Goal: Information Seeking & Learning: Compare options

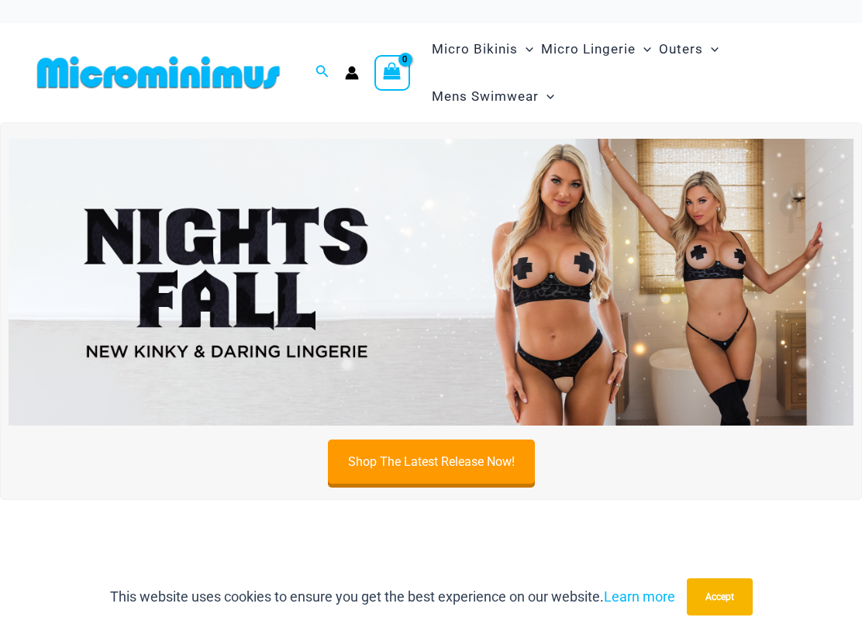
click at [657, 208] on img at bounding box center [431, 282] width 845 height 287
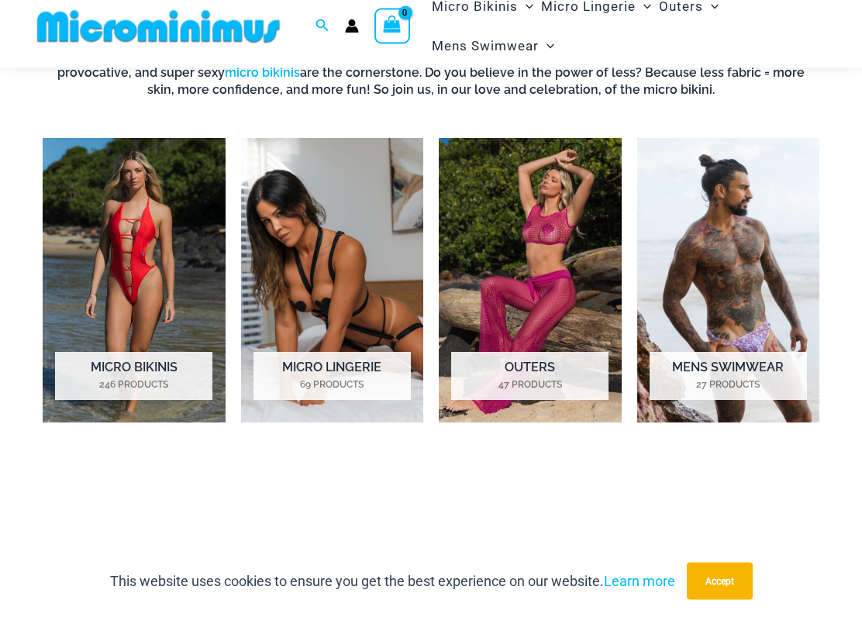
scroll to position [557, 0]
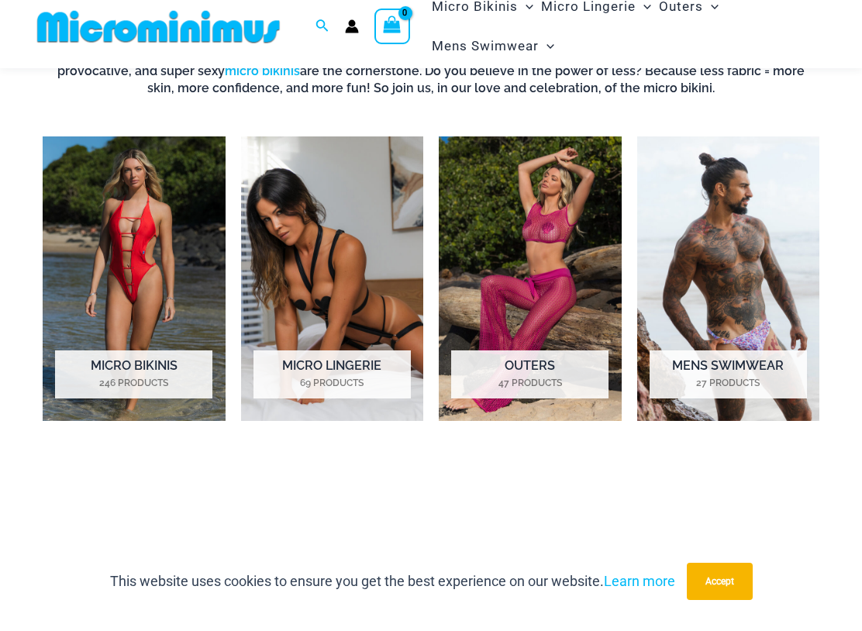
click at [185, 213] on img "Visit product category Micro Bikinis" at bounding box center [134, 294] width 183 height 285
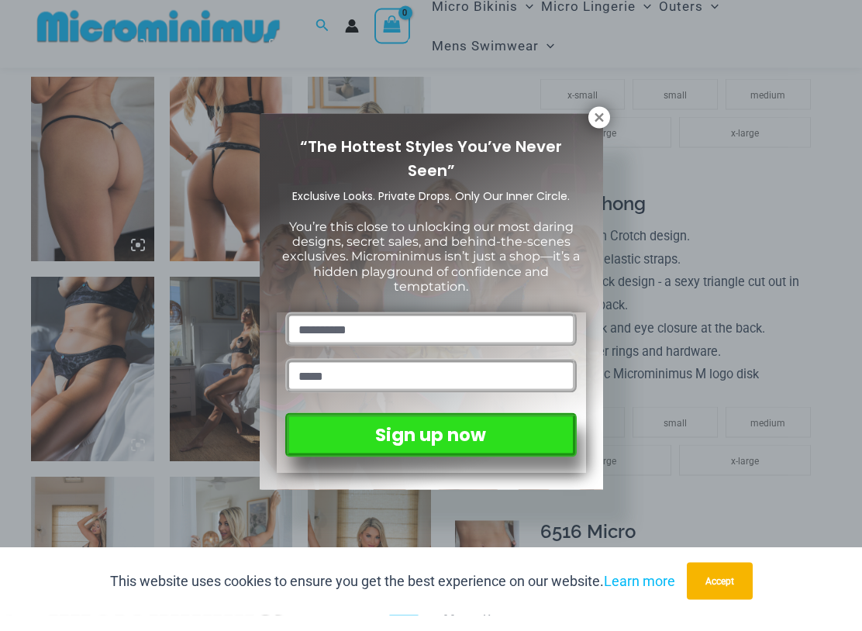
scroll to position [853, 0]
click at [595, 126] on icon at bounding box center [599, 133] width 14 height 14
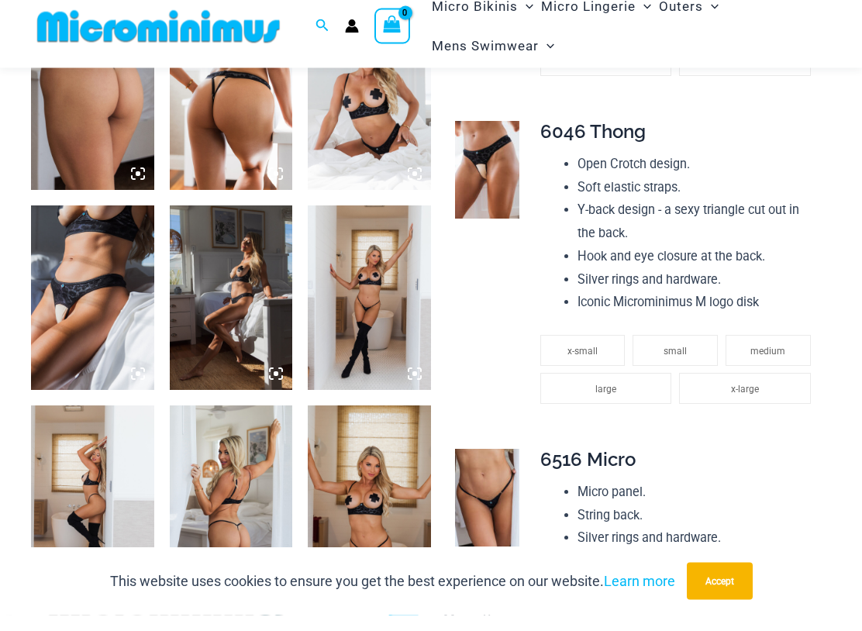
scroll to position [924, 0]
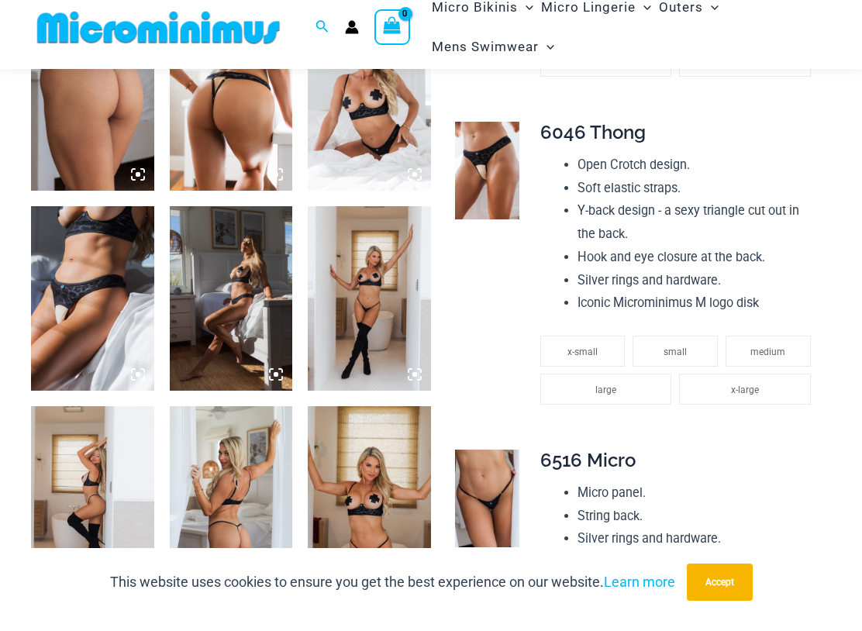
click at [267, 275] on img at bounding box center [231, 313] width 123 height 185
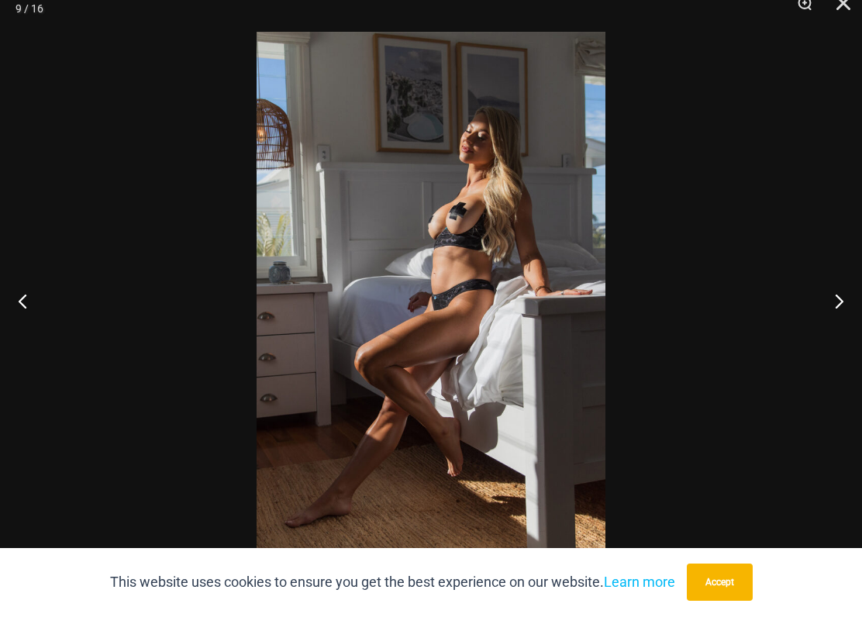
click at [815, 298] on button "Next" at bounding box center [833, 316] width 58 height 78
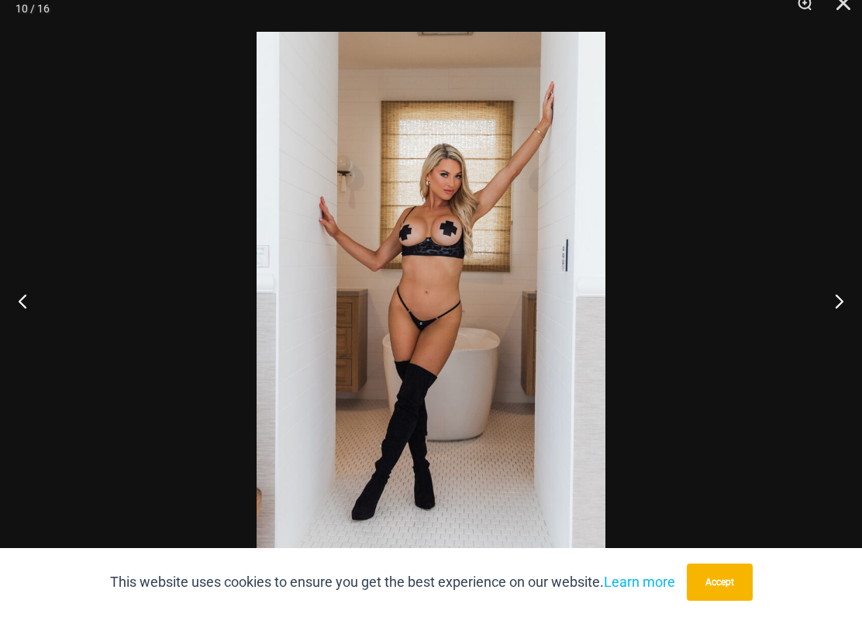
click at [813, 290] on button "Next" at bounding box center [833, 316] width 58 height 78
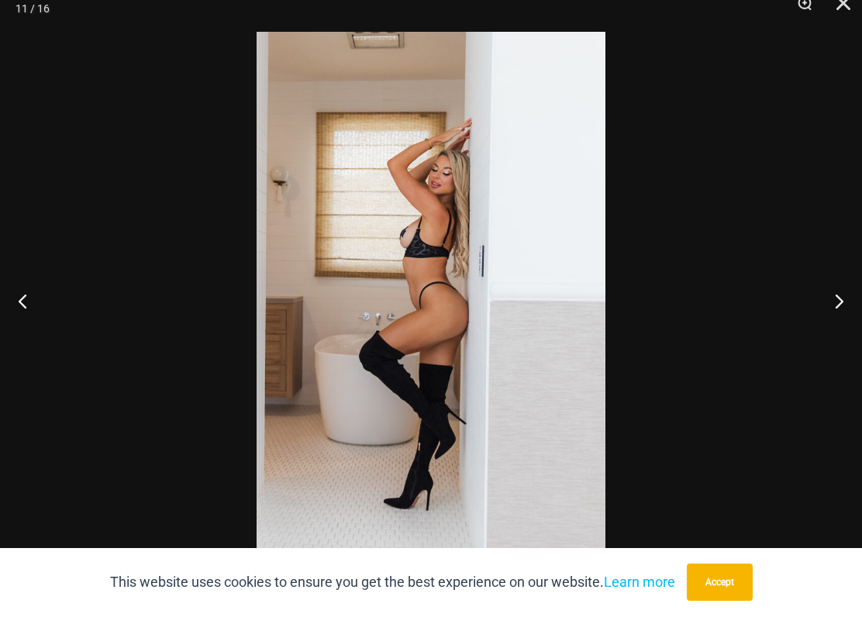
click at [816, 287] on button "Next" at bounding box center [833, 316] width 58 height 78
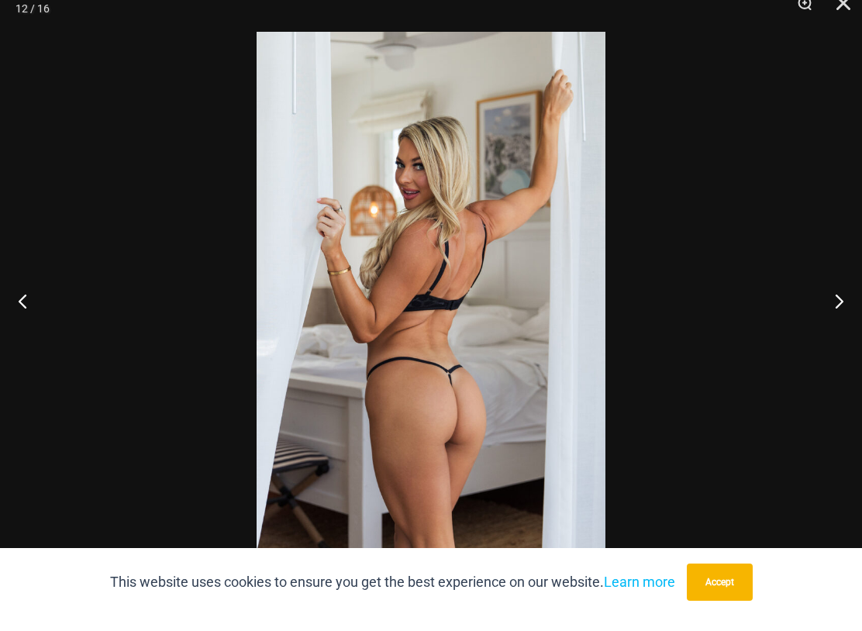
click at [812, 282] on button "Next" at bounding box center [833, 316] width 58 height 78
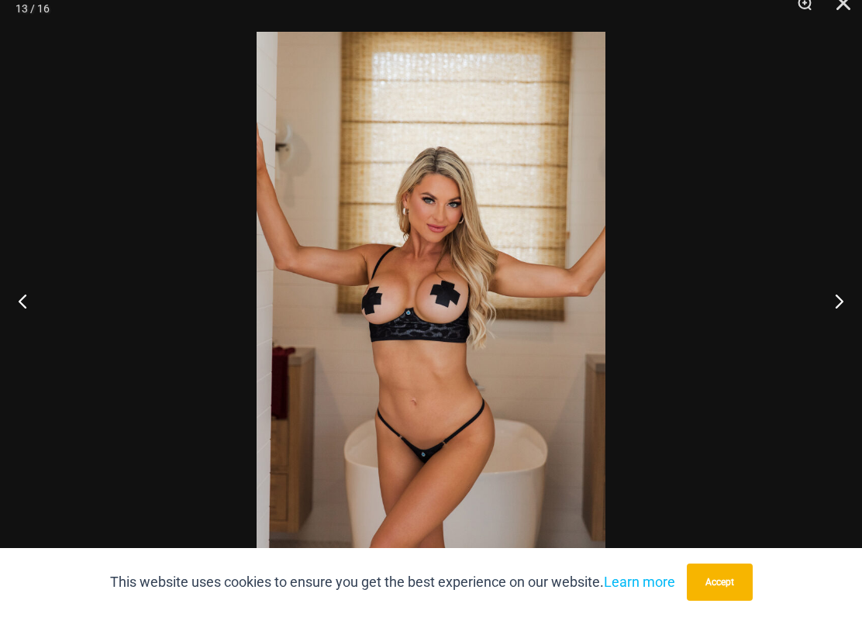
click at [812, 288] on button "Next" at bounding box center [833, 316] width 58 height 78
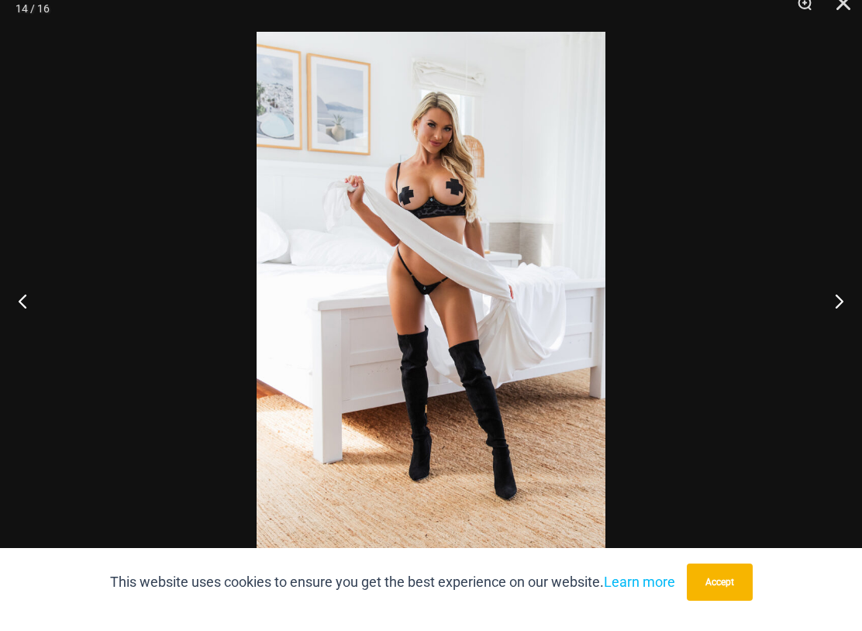
click at [810, 286] on button "Next" at bounding box center [833, 316] width 58 height 78
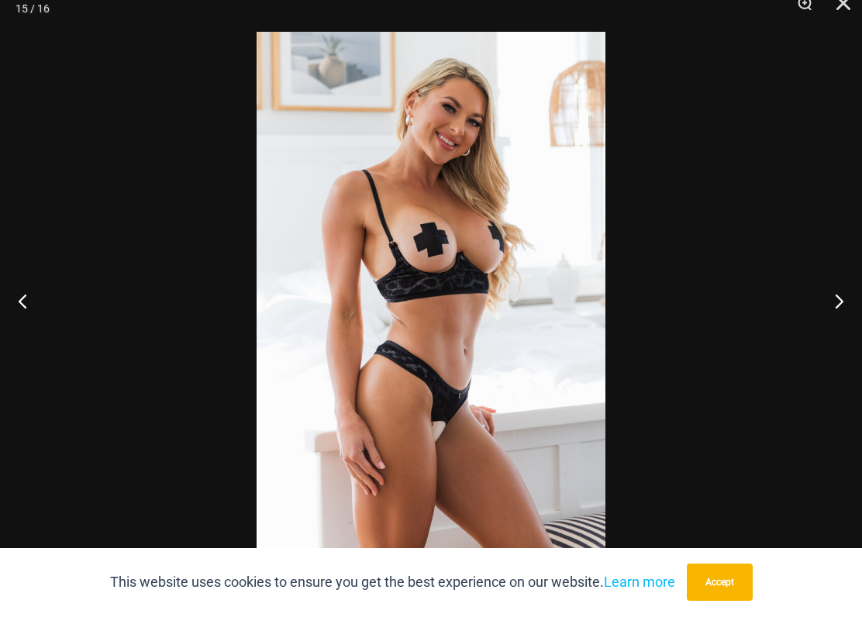
click at [810, 289] on button "Next" at bounding box center [833, 316] width 58 height 78
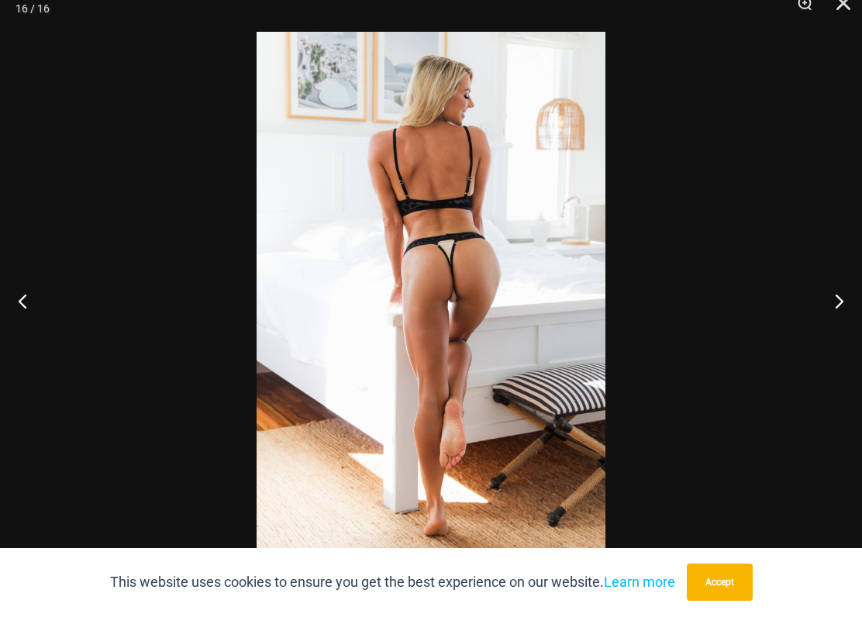
click at [806, 297] on button "Next" at bounding box center [833, 316] width 58 height 78
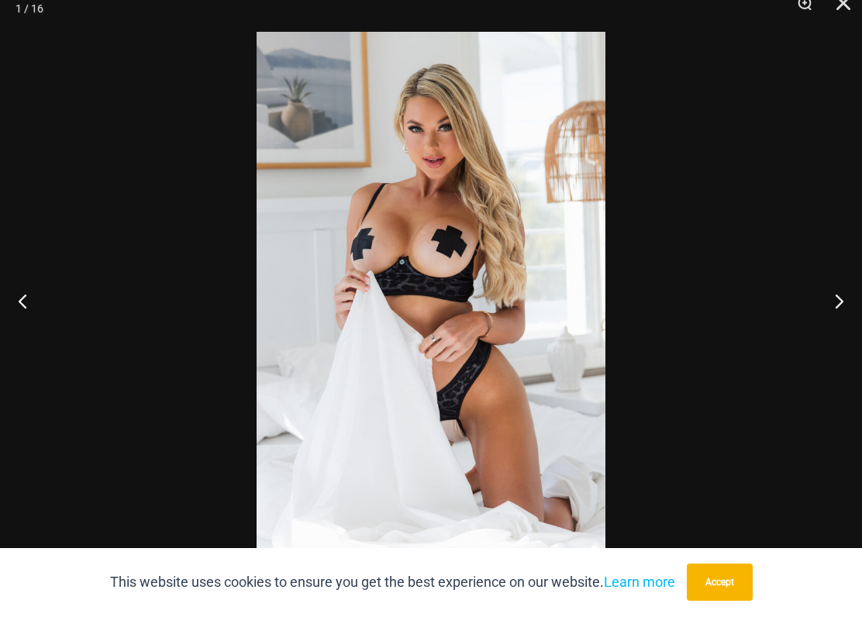
click at [805, 298] on button "Next" at bounding box center [833, 316] width 58 height 78
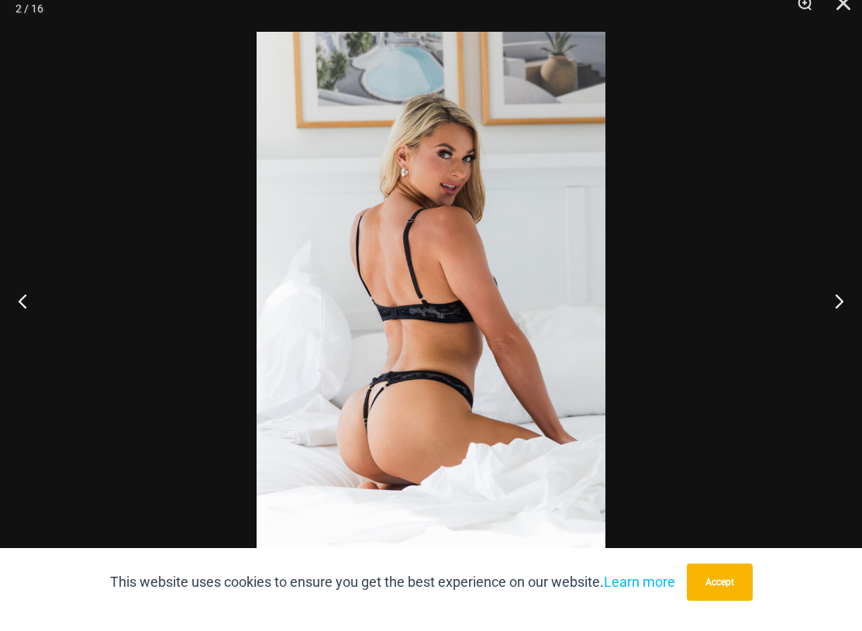
click at [804, 303] on button "Next" at bounding box center [833, 316] width 58 height 78
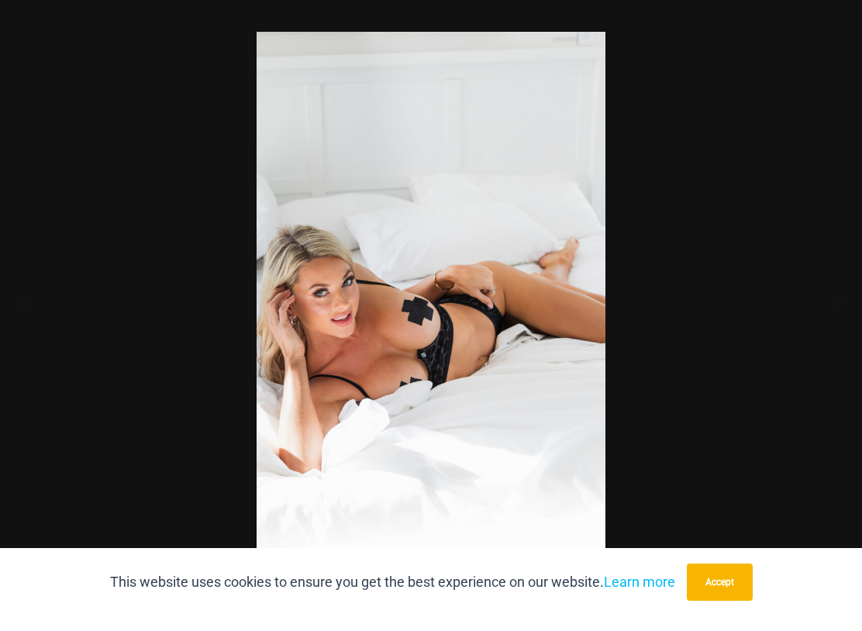
click at [803, 299] on div at bounding box center [431, 315] width 862 height 631
click at [805, 299] on button "Next" at bounding box center [833, 316] width 58 height 78
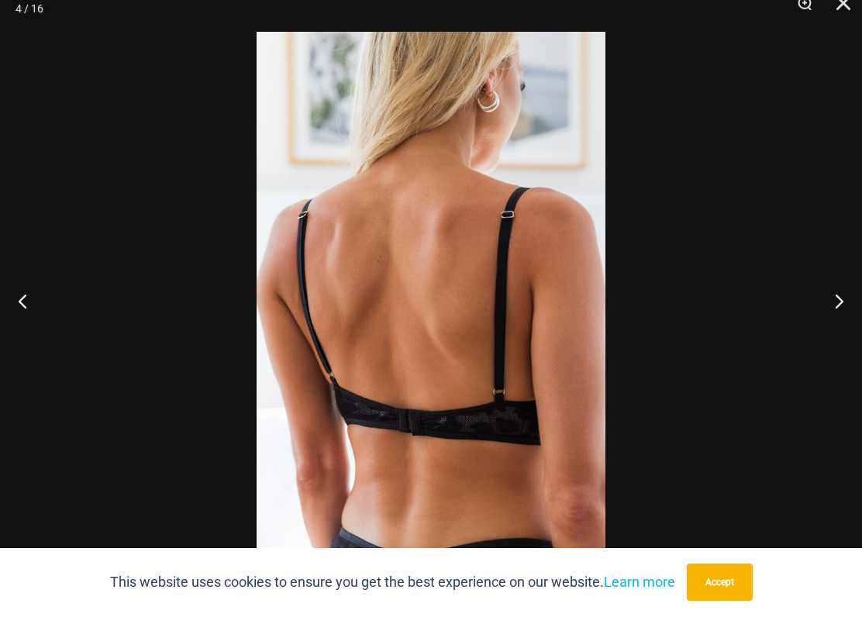
click at [816, 292] on button "Next" at bounding box center [833, 316] width 58 height 78
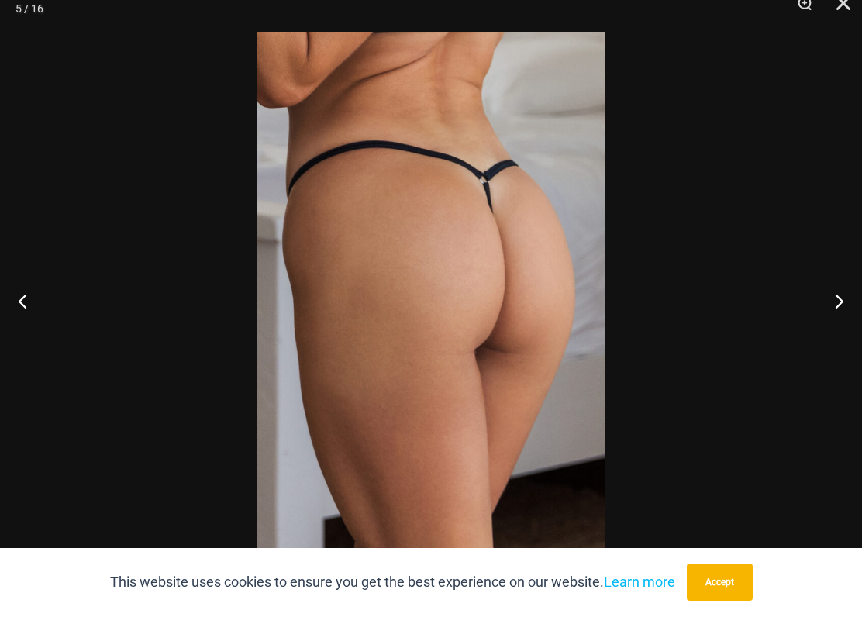
click at [816, 288] on button "Next" at bounding box center [833, 316] width 58 height 78
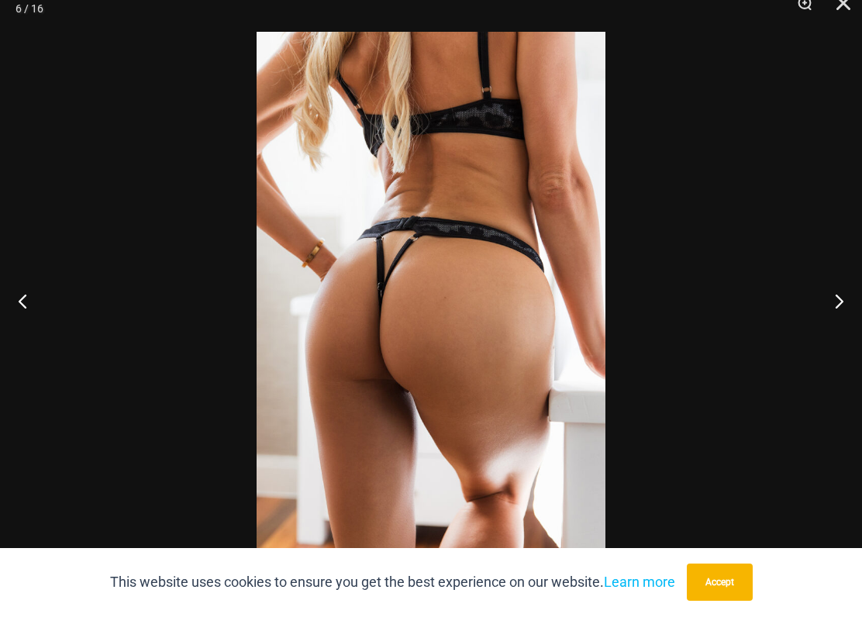
click at [812, 293] on button "Next" at bounding box center [833, 316] width 58 height 78
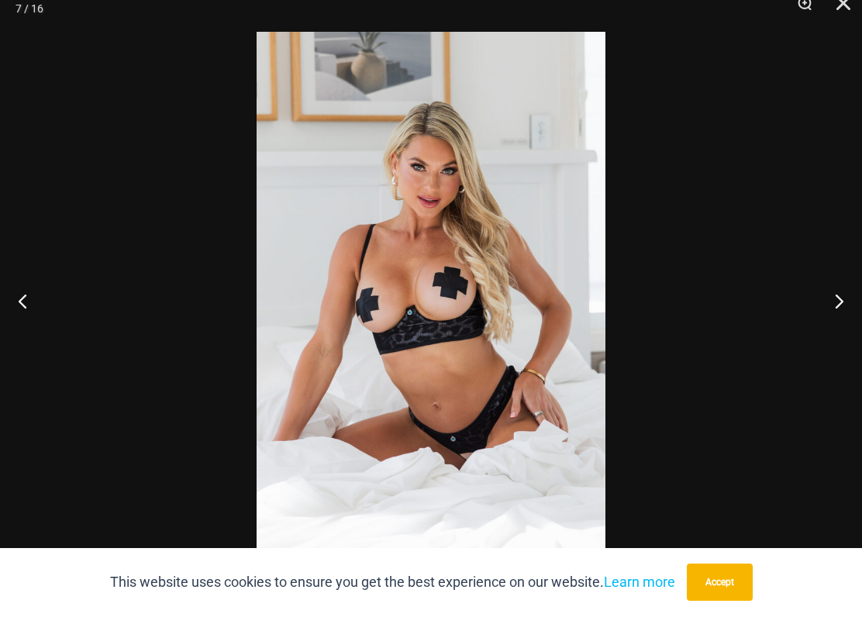
click at [808, 300] on button "Next" at bounding box center [833, 316] width 58 height 78
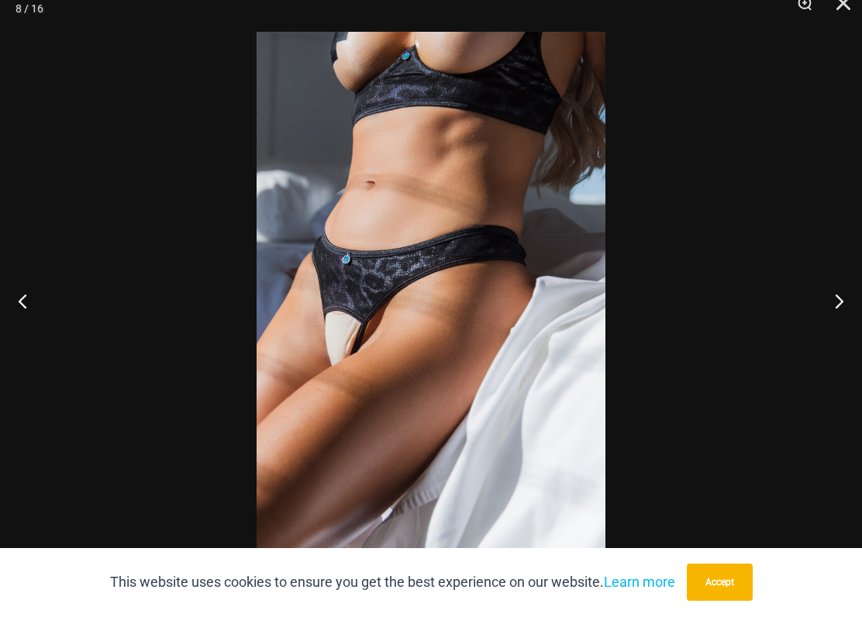
click at [32, 291] on button "Previous" at bounding box center [29, 316] width 58 height 78
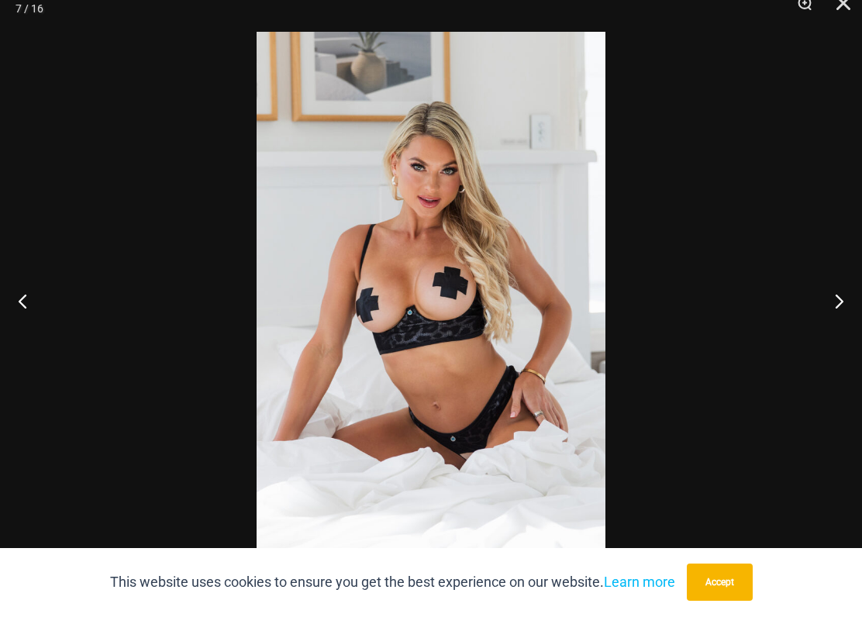
click at [33, 300] on button "Previous" at bounding box center [29, 316] width 58 height 78
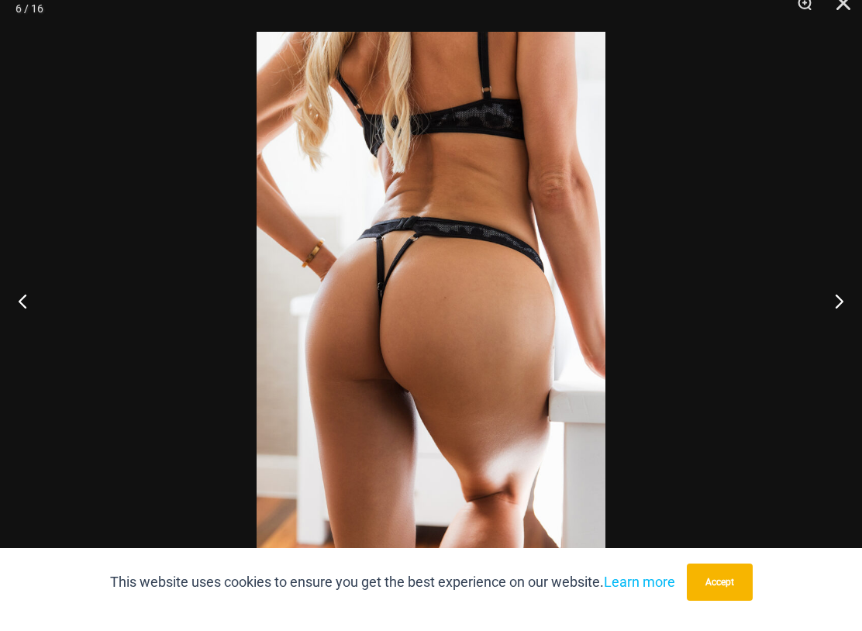
click at [843, 16] on button "Close" at bounding box center [838, 23] width 39 height 47
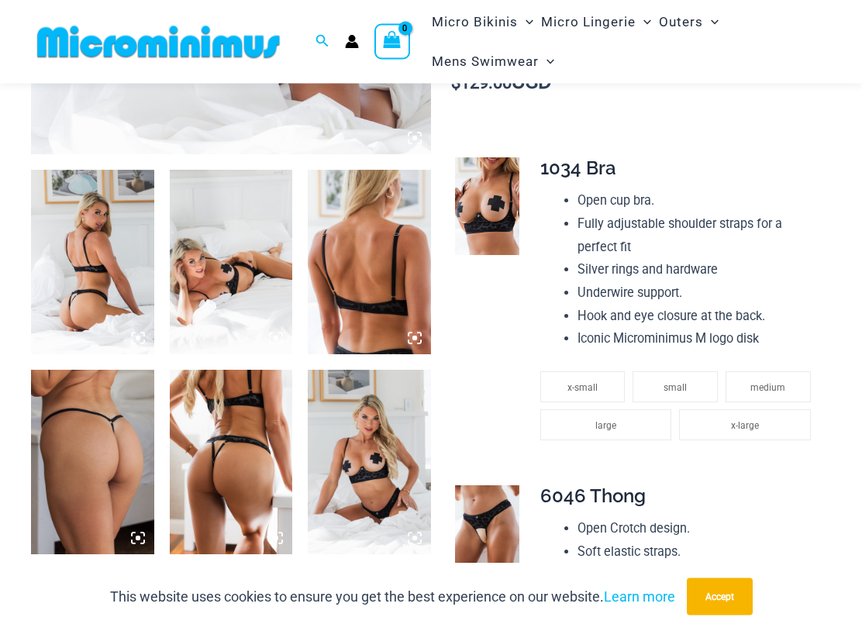
scroll to position [552, 0]
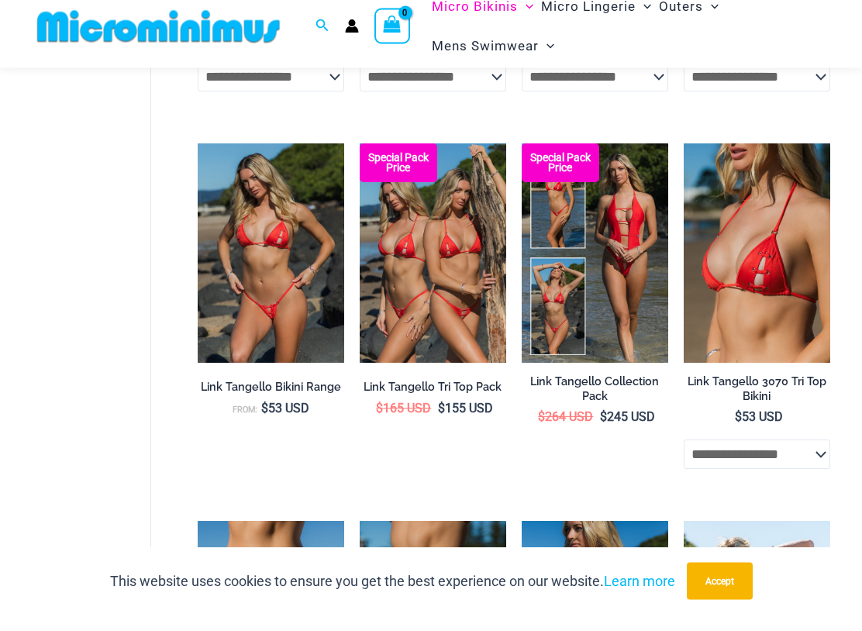
scroll to position [1219, 0]
click at [522, 159] on img at bounding box center [522, 159] width 0 height 0
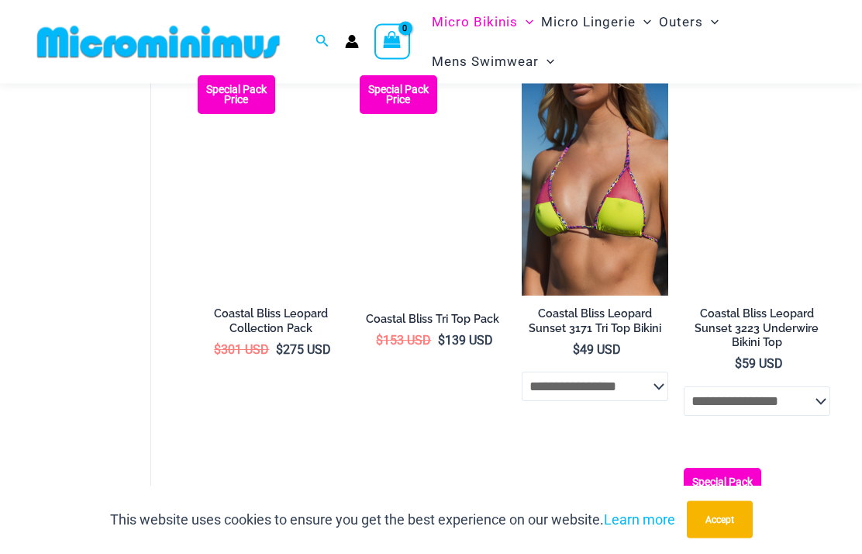
scroll to position [2115, 0]
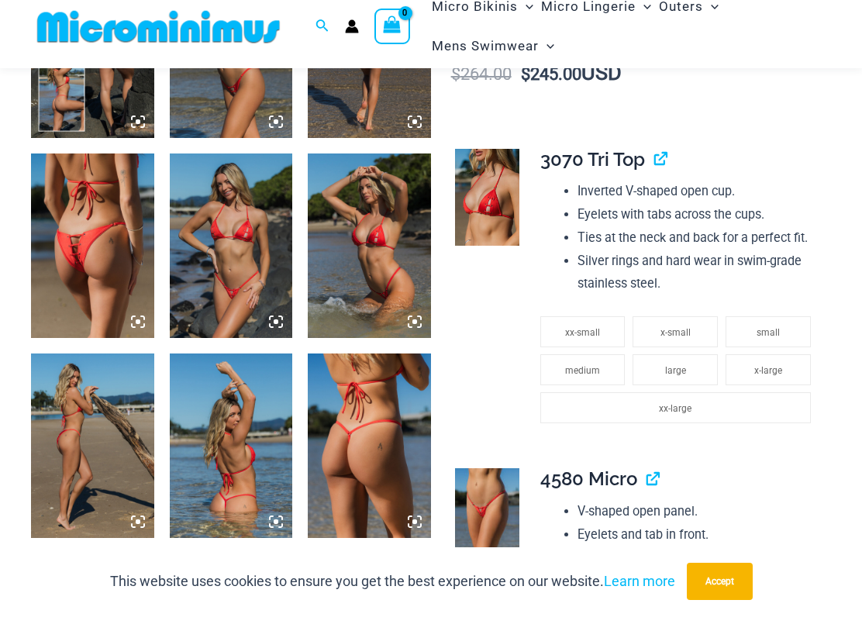
scroll to position [778, 0]
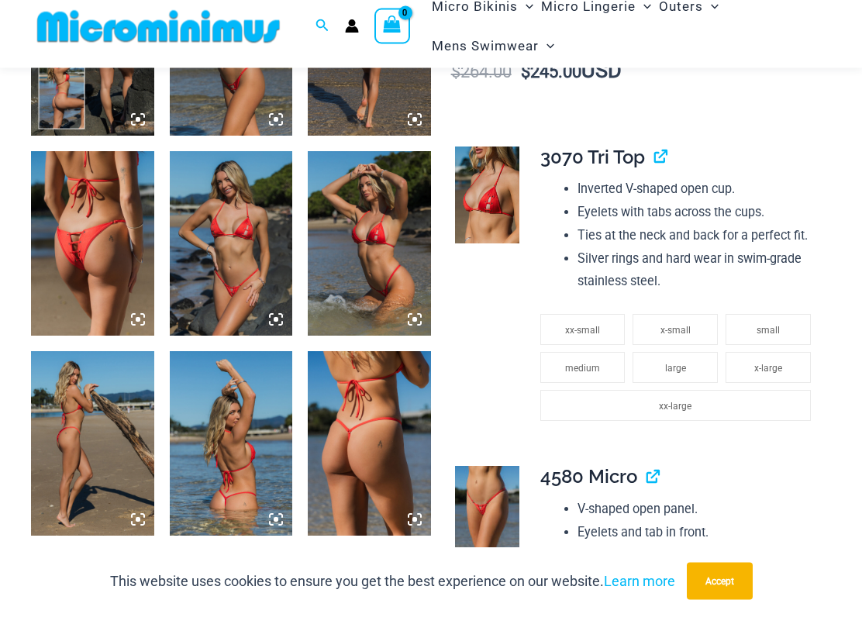
click at [112, 218] on img at bounding box center [92, 259] width 123 height 185
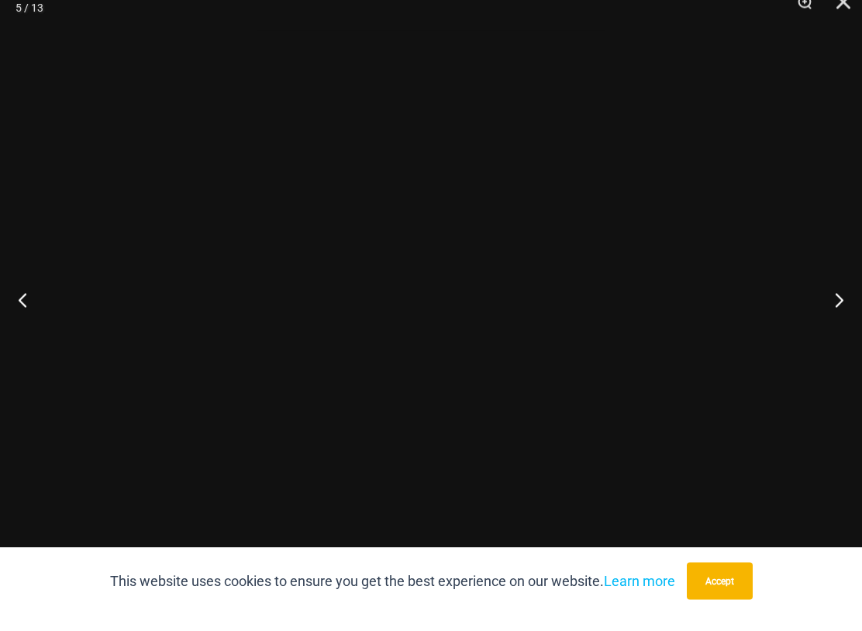
scroll to position [778, 0]
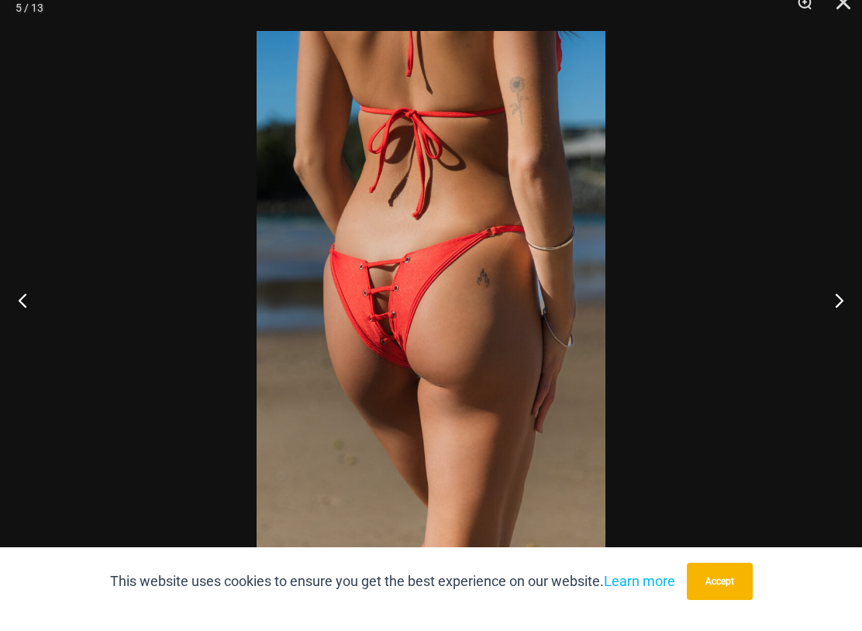
click at [843, 305] on button "Next" at bounding box center [833, 316] width 58 height 78
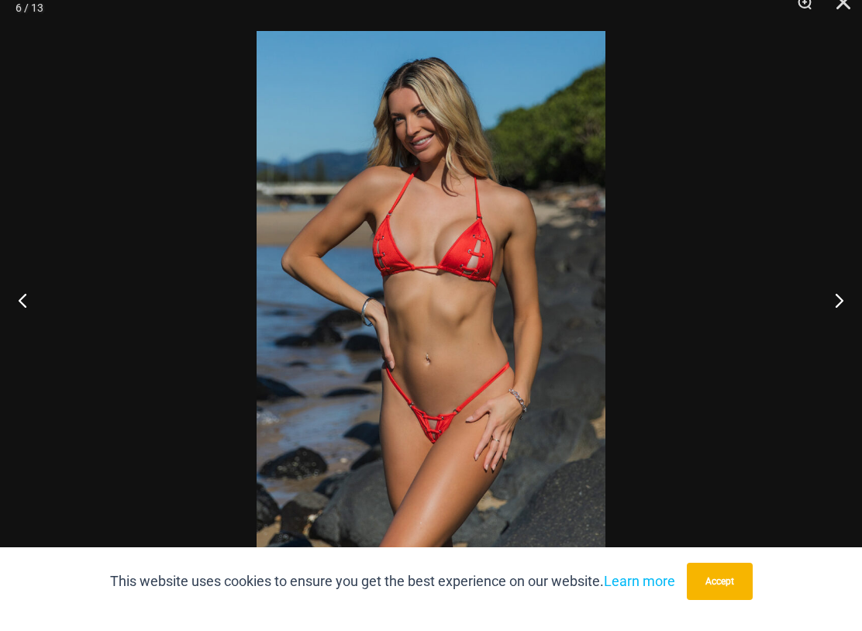
click at [835, 309] on button "Next" at bounding box center [833, 316] width 58 height 78
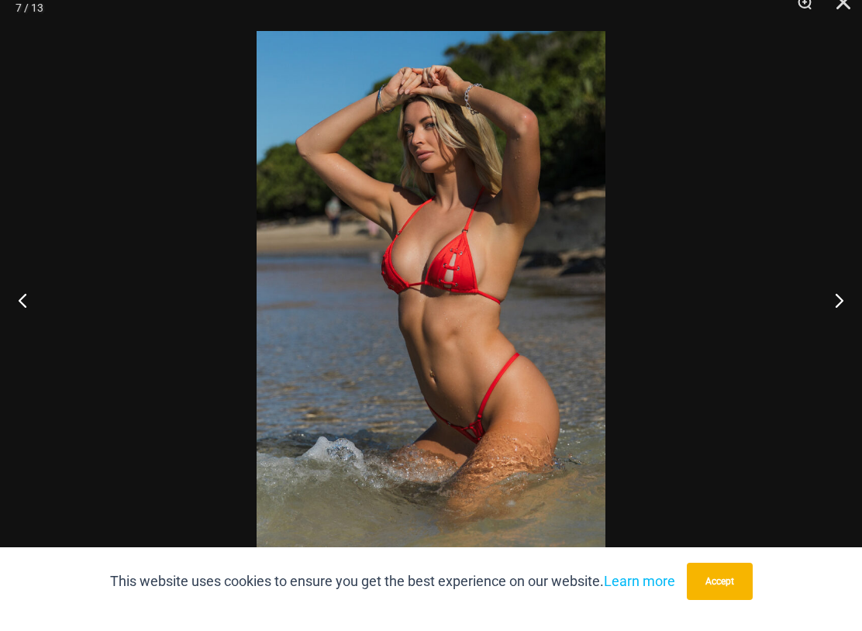
click at [834, 309] on button "Next" at bounding box center [833, 316] width 58 height 78
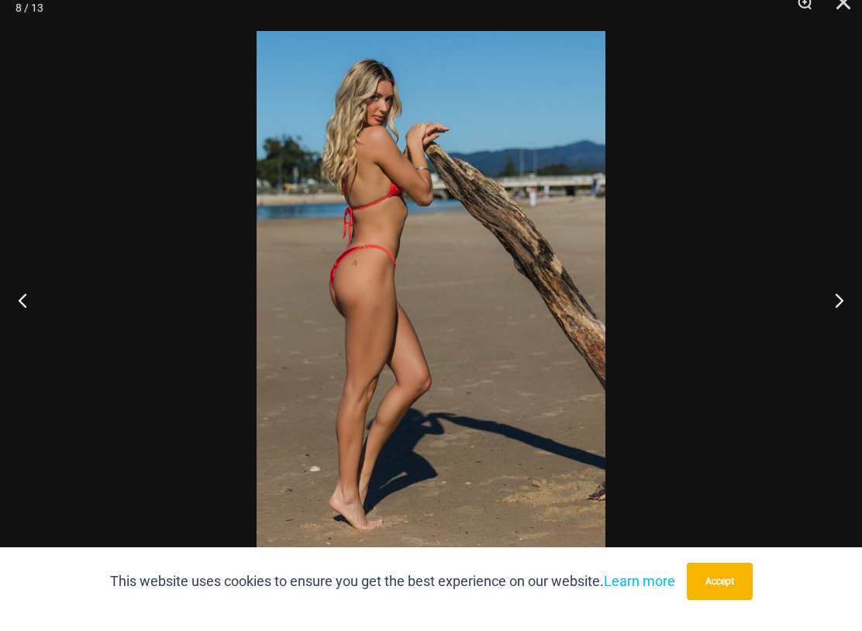
click at [828, 311] on button "Next" at bounding box center [833, 316] width 58 height 78
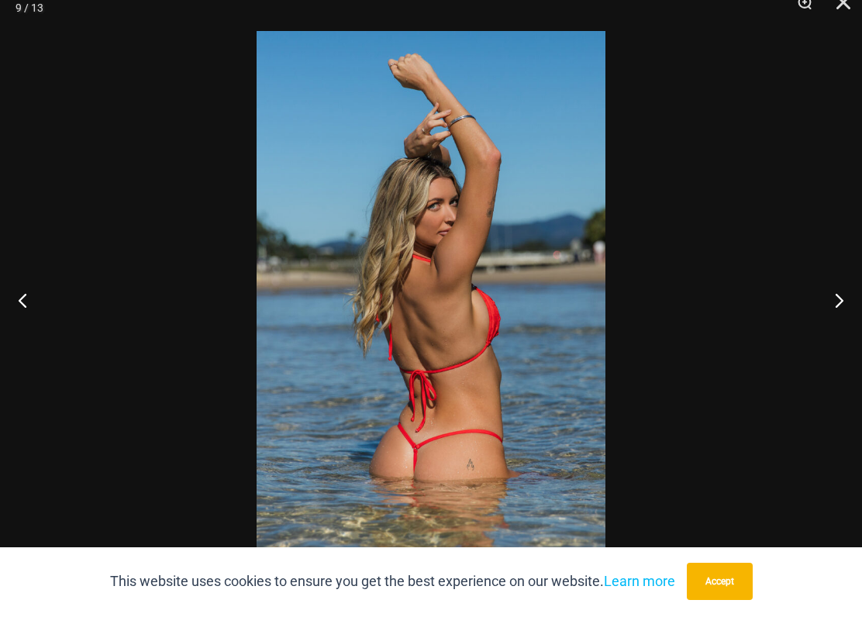
click at [826, 311] on button "Next" at bounding box center [833, 316] width 58 height 78
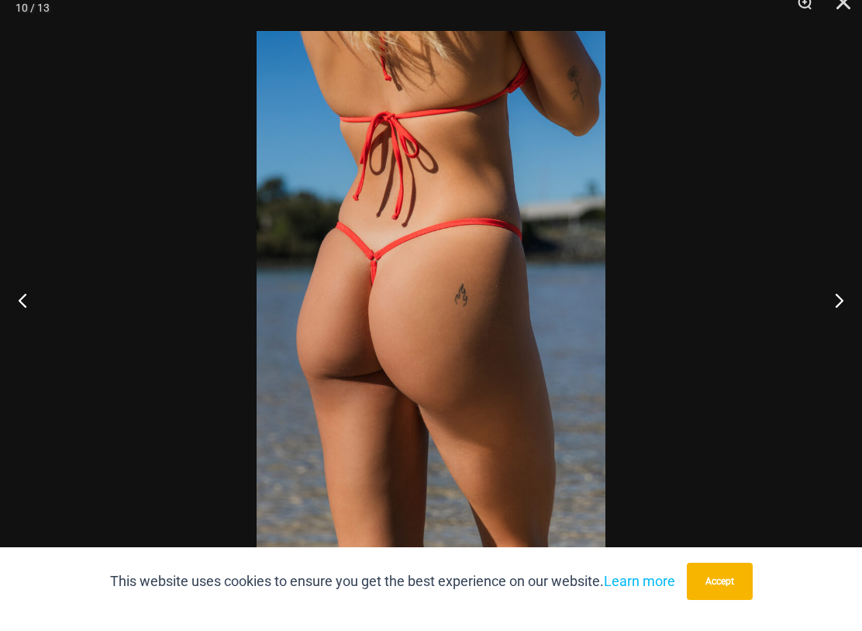
click at [828, 312] on button "Next" at bounding box center [833, 316] width 58 height 78
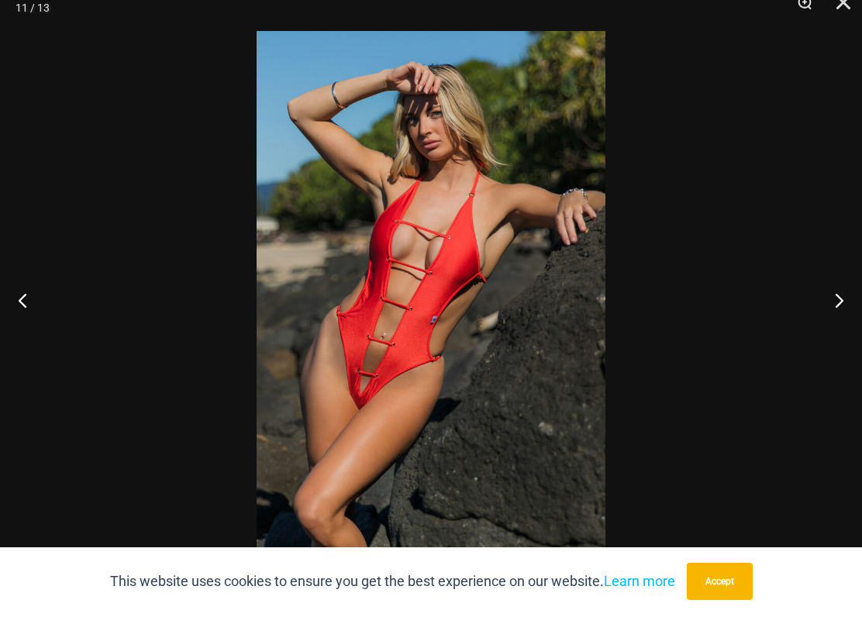
click at [829, 318] on button "Next" at bounding box center [833, 316] width 58 height 78
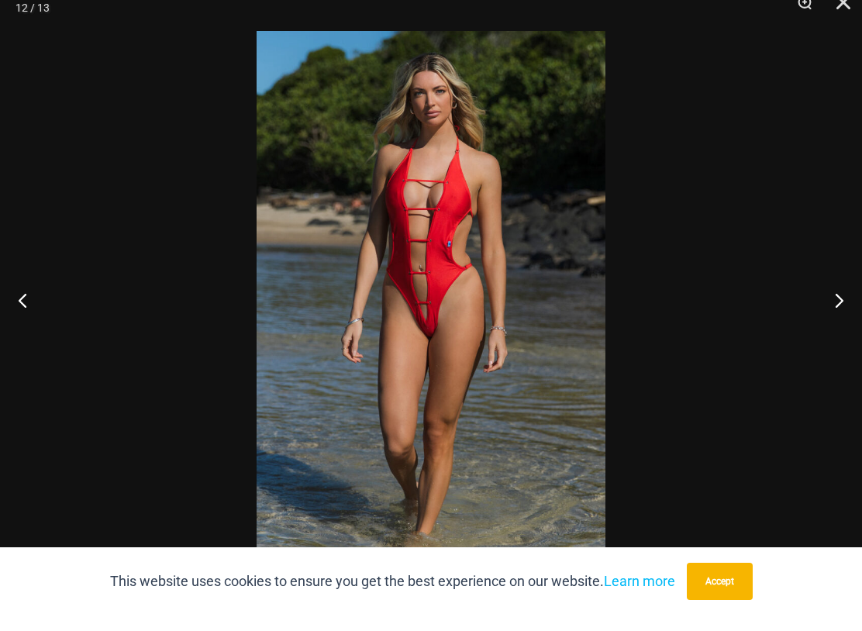
click at [825, 316] on button "Next" at bounding box center [833, 316] width 58 height 78
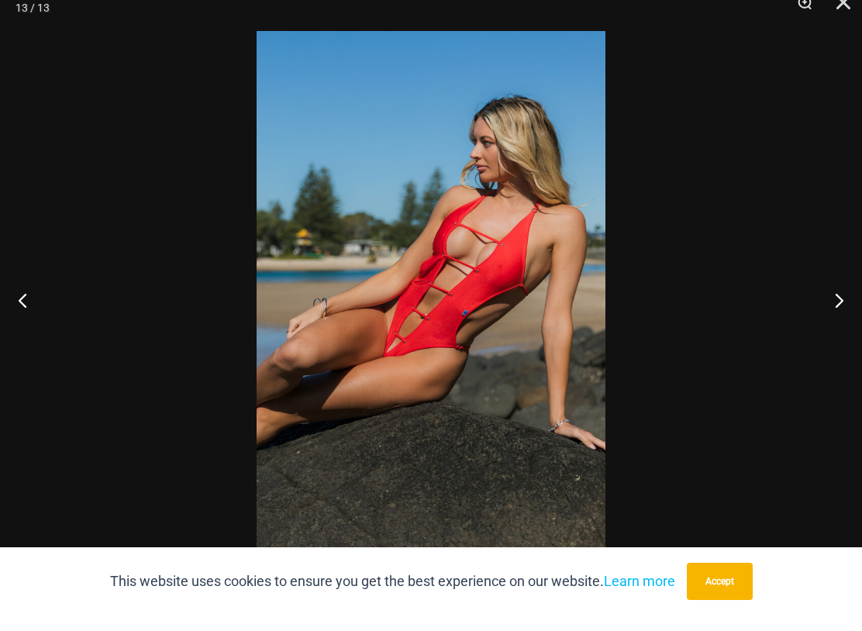
click at [826, 316] on button "Next" at bounding box center [833, 316] width 58 height 78
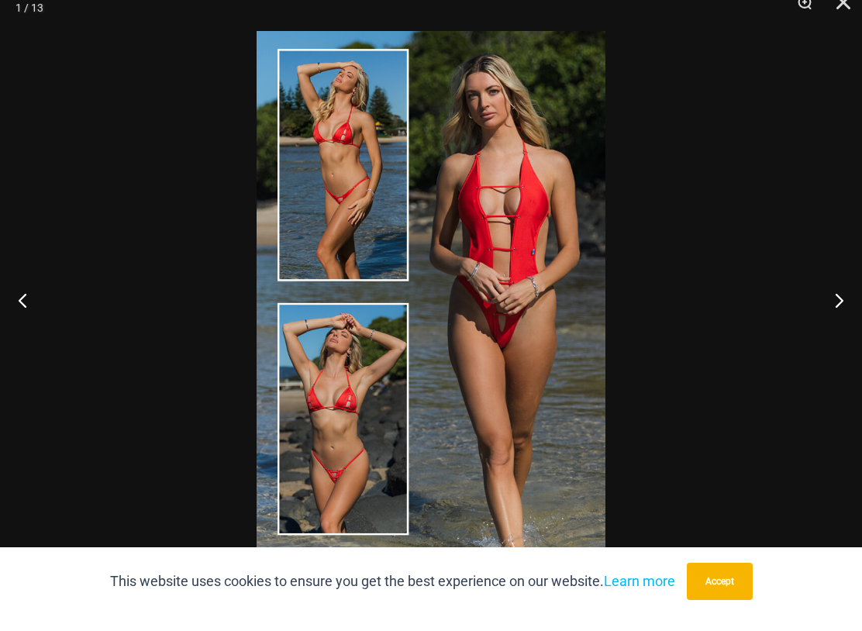
click at [823, 313] on button "Next" at bounding box center [833, 316] width 58 height 78
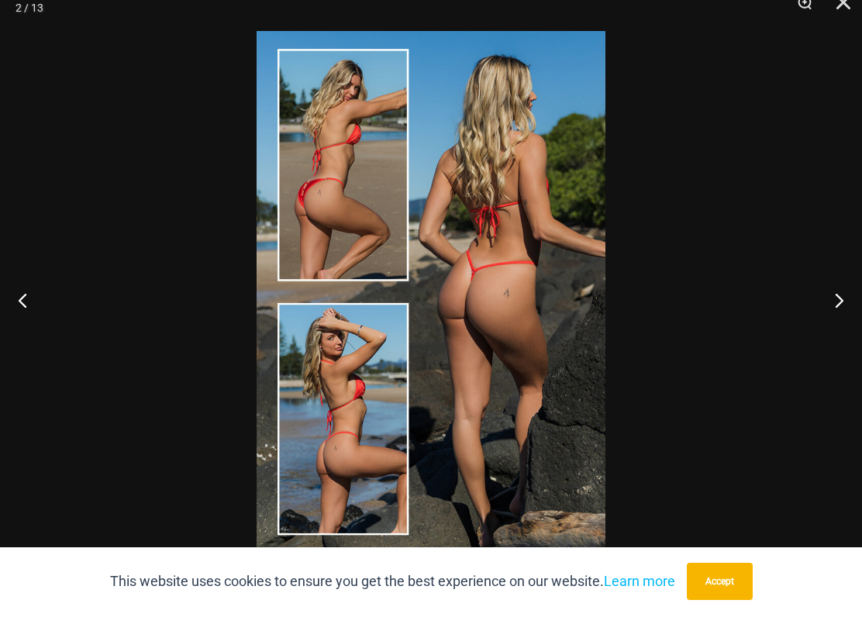
click at [818, 304] on button "Next" at bounding box center [833, 316] width 58 height 78
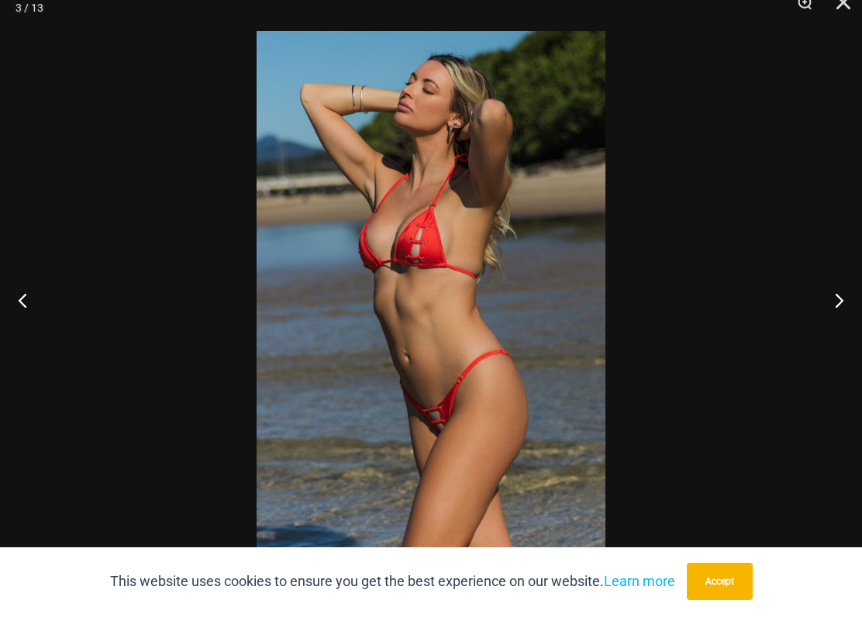
click at [820, 307] on button "Next" at bounding box center [833, 316] width 58 height 78
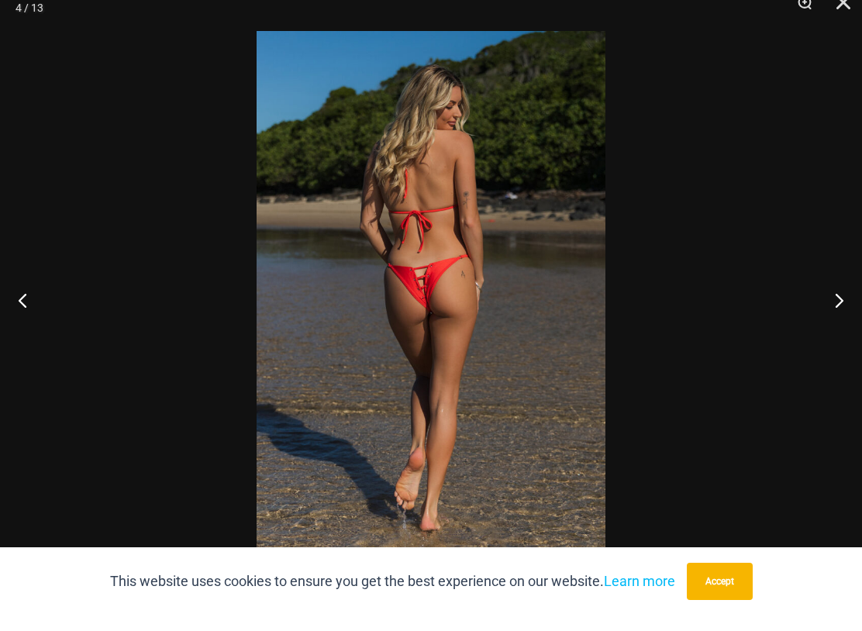
click at [819, 306] on button "Next" at bounding box center [833, 316] width 58 height 78
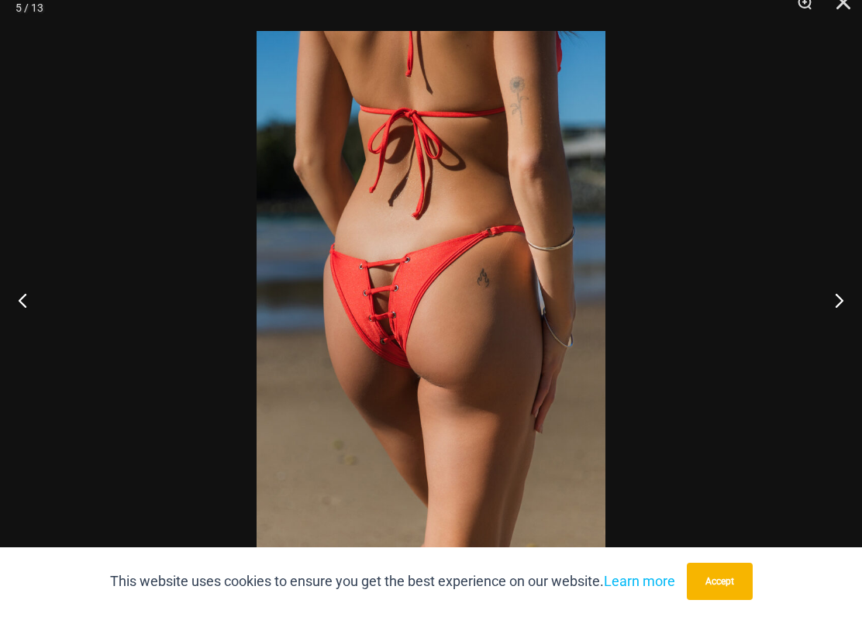
click at [821, 305] on button "Next" at bounding box center [833, 316] width 58 height 78
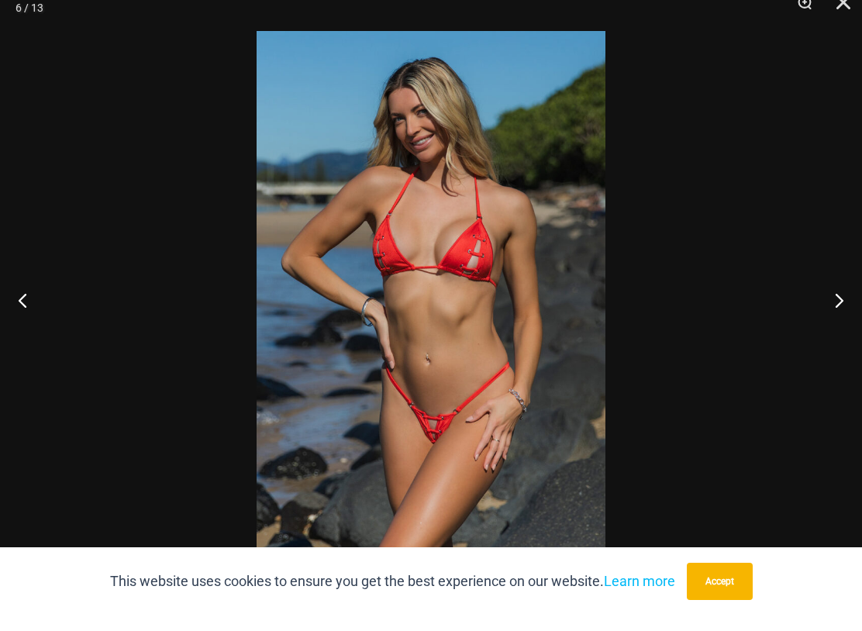
click at [818, 306] on button "Next" at bounding box center [833, 316] width 58 height 78
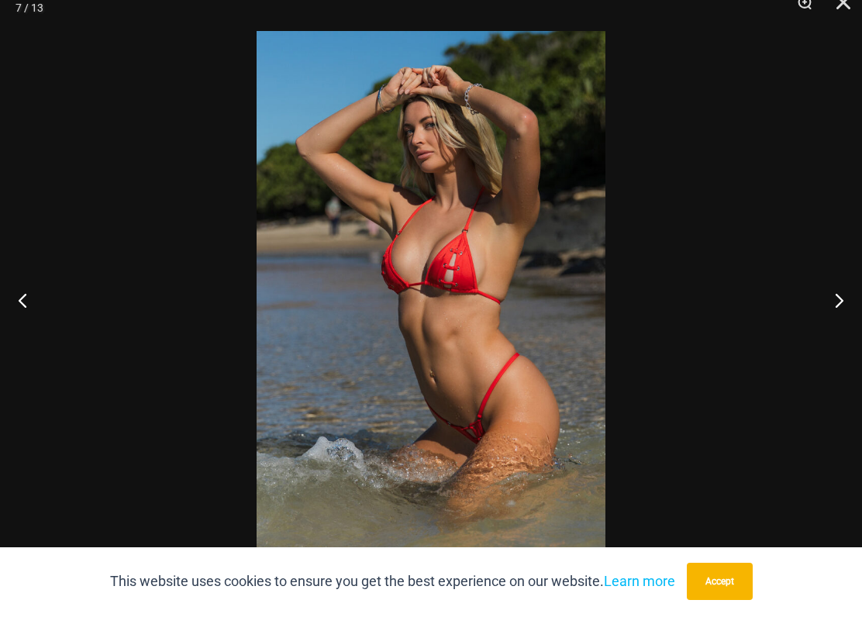
click at [817, 301] on button "Next" at bounding box center [833, 316] width 58 height 78
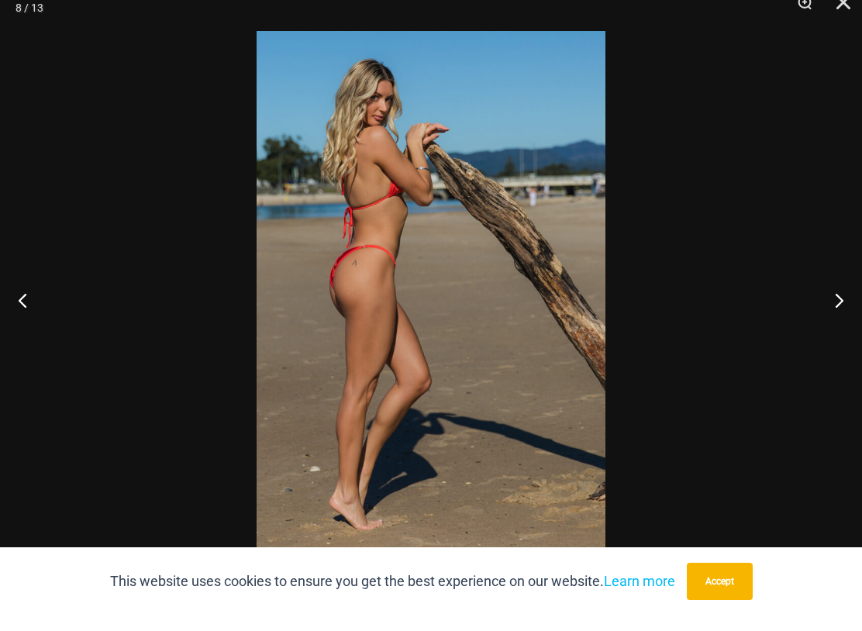
click at [816, 305] on button "Next" at bounding box center [833, 316] width 58 height 78
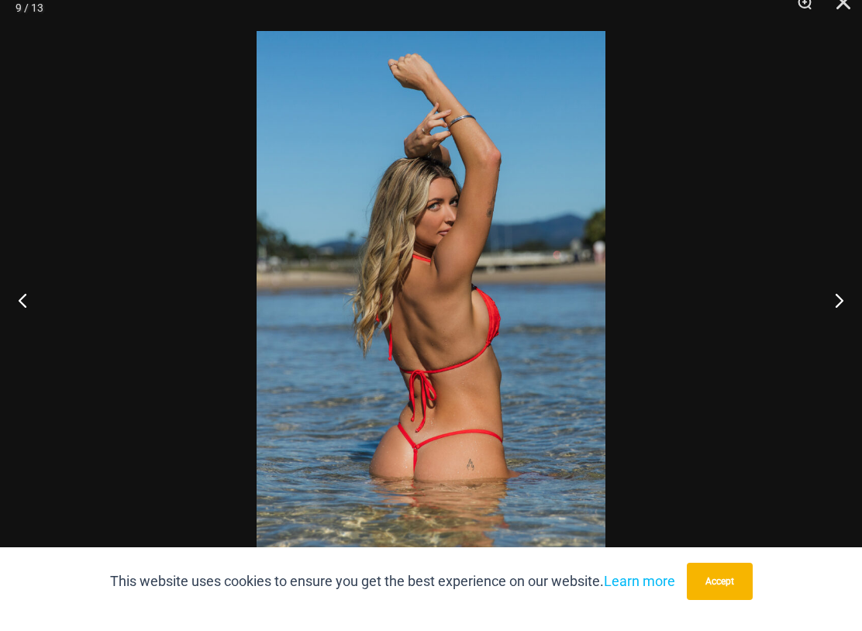
click at [815, 308] on button "Next" at bounding box center [833, 316] width 58 height 78
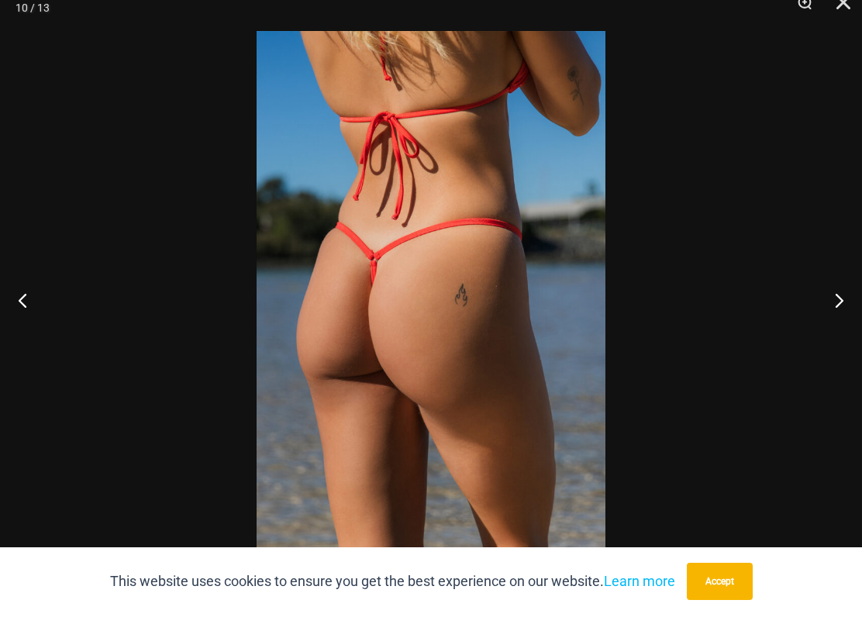
click at [816, 302] on button "Next" at bounding box center [833, 316] width 58 height 78
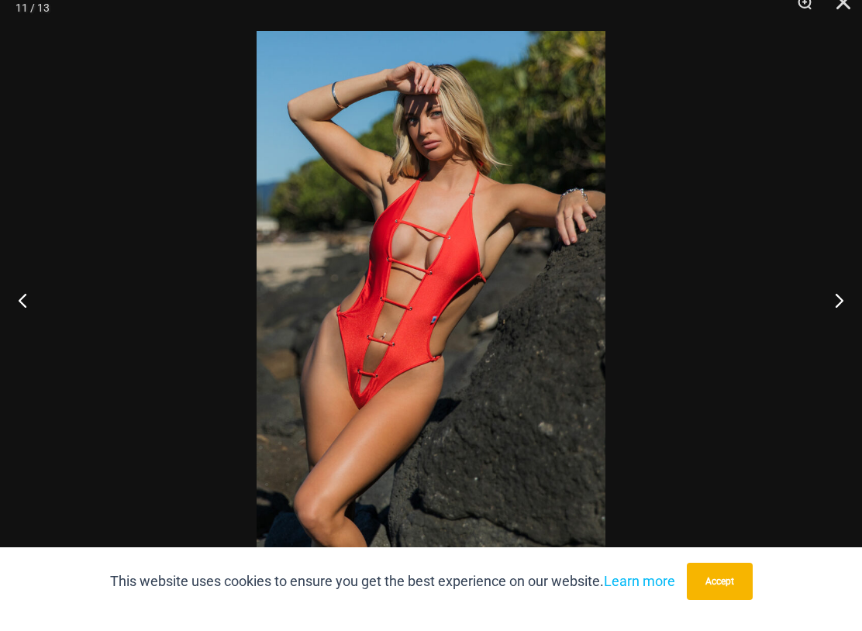
click at [840, 302] on button "Next" at bounding box center [833, 316] width 58 height 78
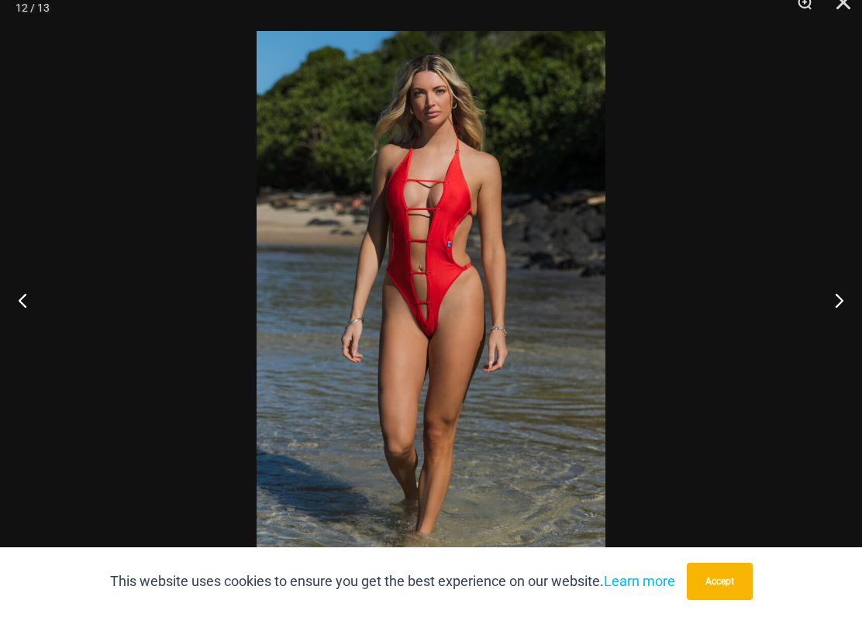
click at [838, 19] on button "Close" at bounding box center [838, 23] width 39 height 47
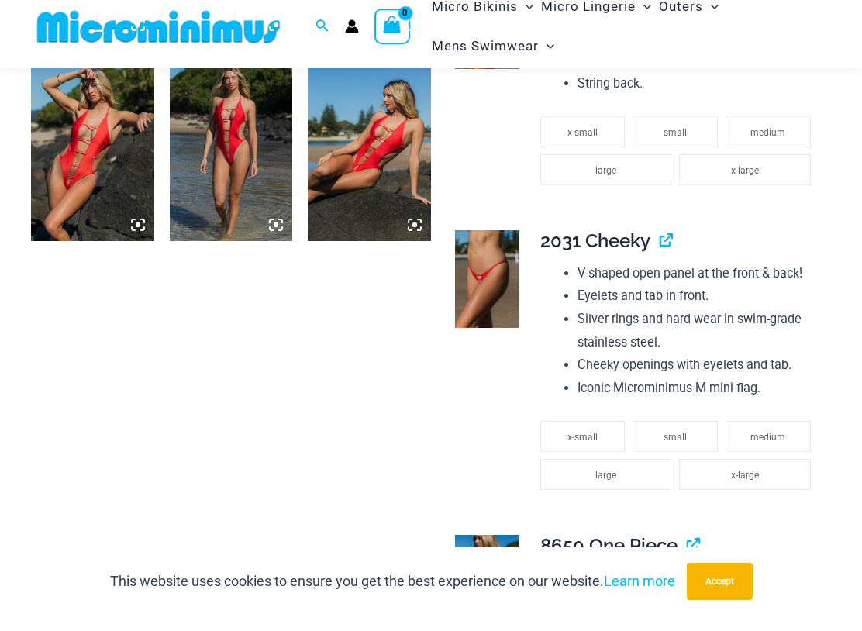
scroll to position [1280, 0]
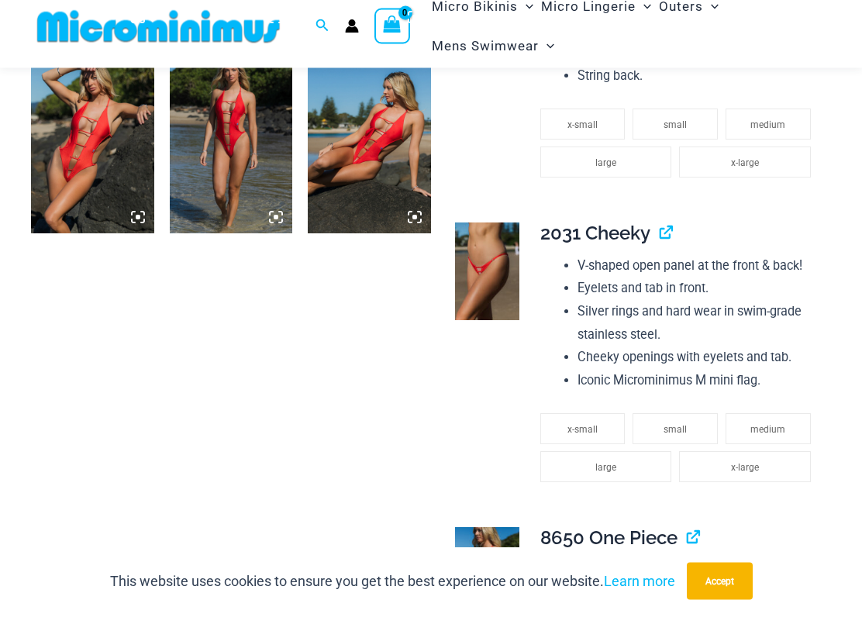
click at [660, 238] on link "View product" at bounding box center [660, 249] width 0 height 22
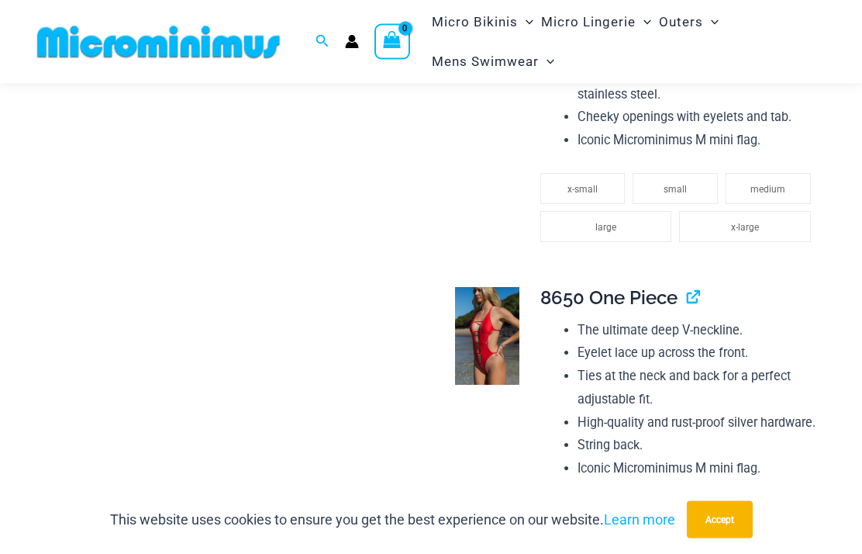
click at [687, 287] on link "View product" at bounding box center [687, 298] width 0 height 22
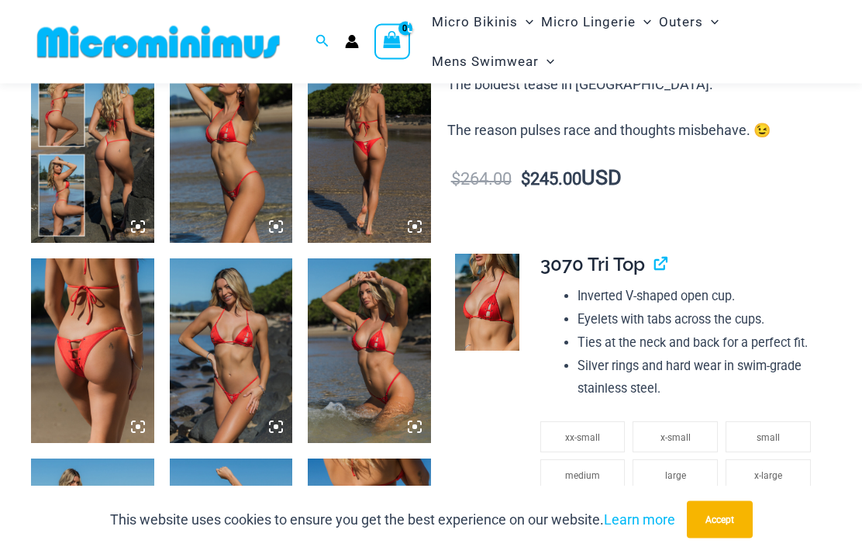
scroll to position [708, 0]
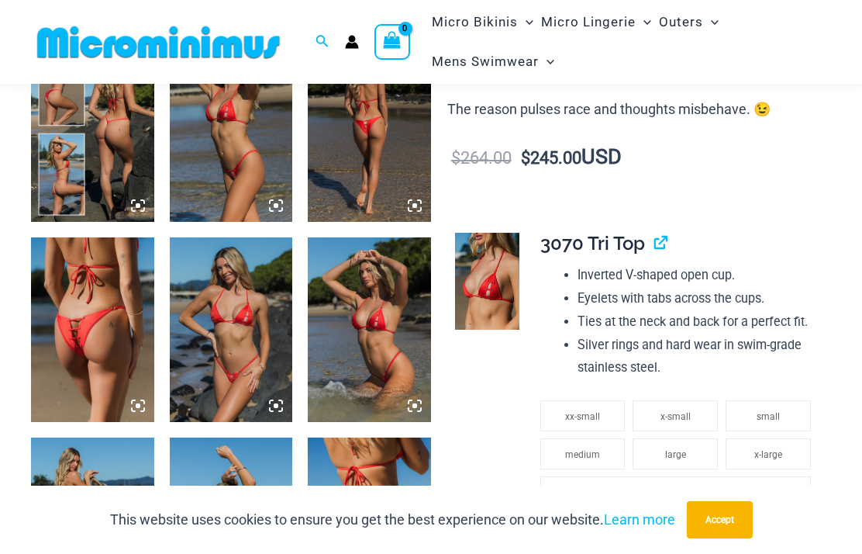
click at [654, 232] on link "View product" at bounding box center [654, 243] width 0 height 22
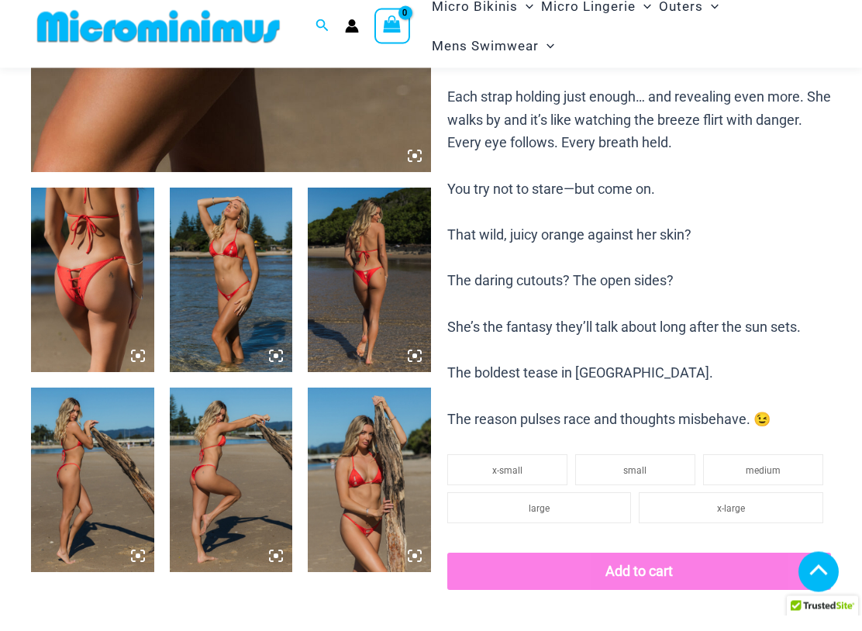
scroll to position [542, 0]
click at [123, 244] on img at bounding box center [92, 295] width 123 height 185
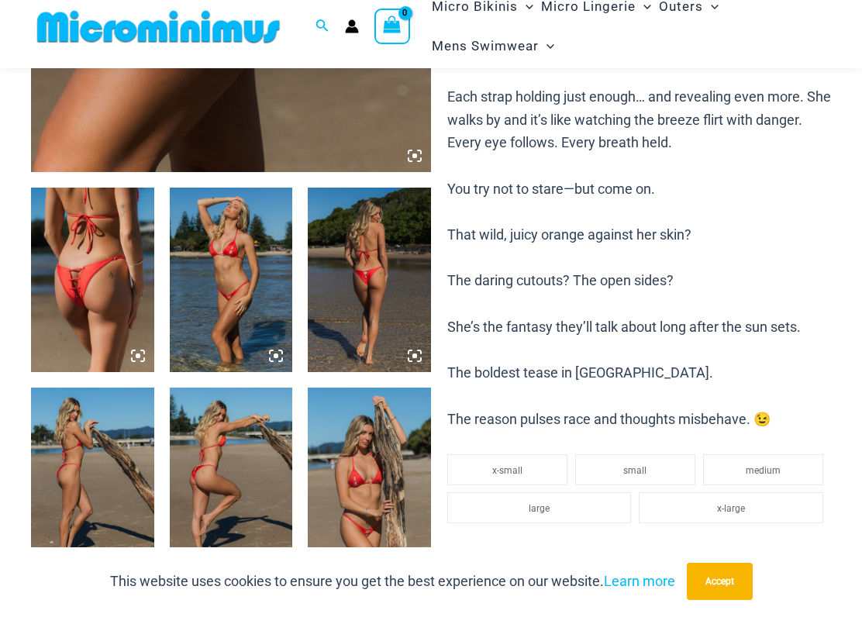
click at [245, 244] on img at bounding box center [231, 295] width 123 height 185
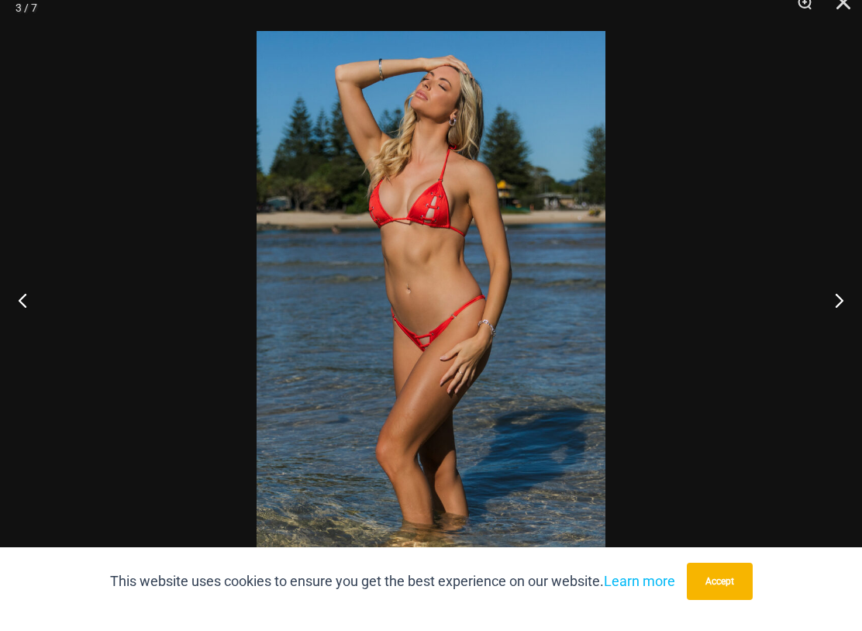
click at [831, 297] on button "Next" at bounding box center [833, 316] width 58 height 78
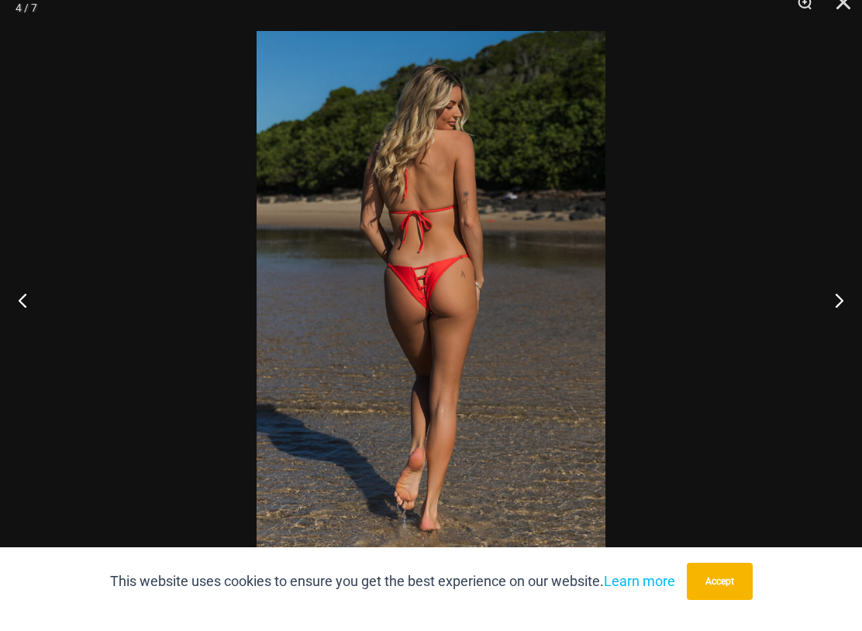
click at [832, 302] on button "Next" at bounding box center [833, 316] width 58 height 78
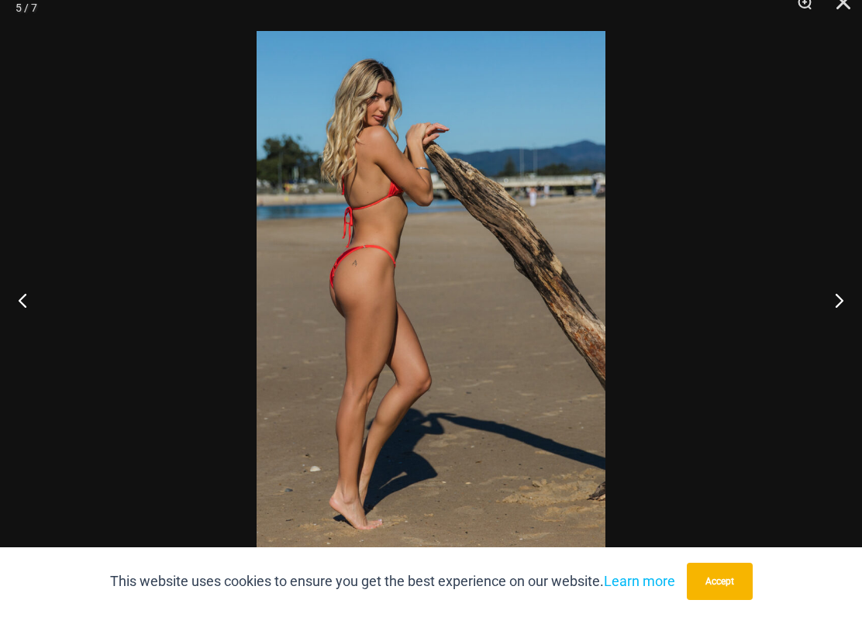
click at [829, 302] on button "Next" at bounding box center [833, 316] width 58 height 78
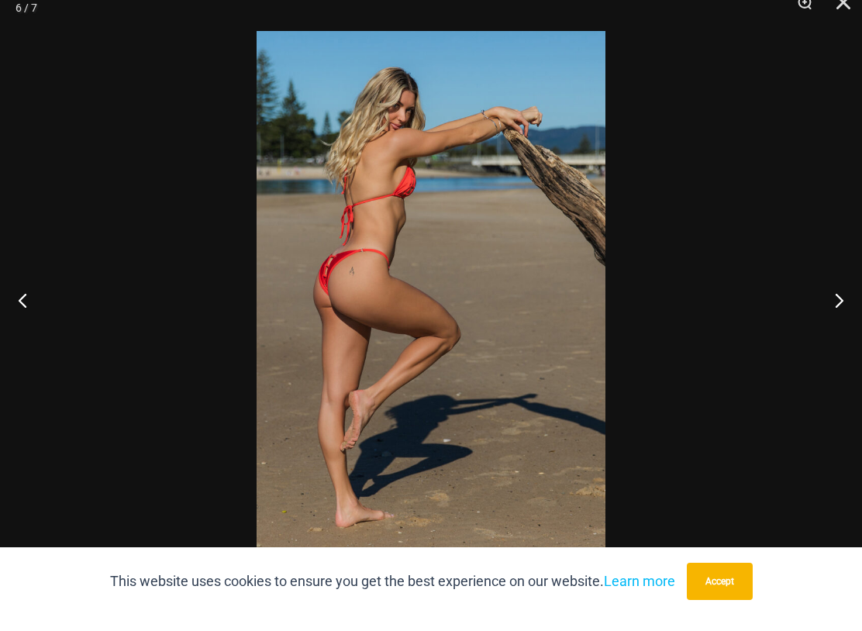
click at [826, 302] on button "Next" at bounding box center [833, 316] width 58 height 78
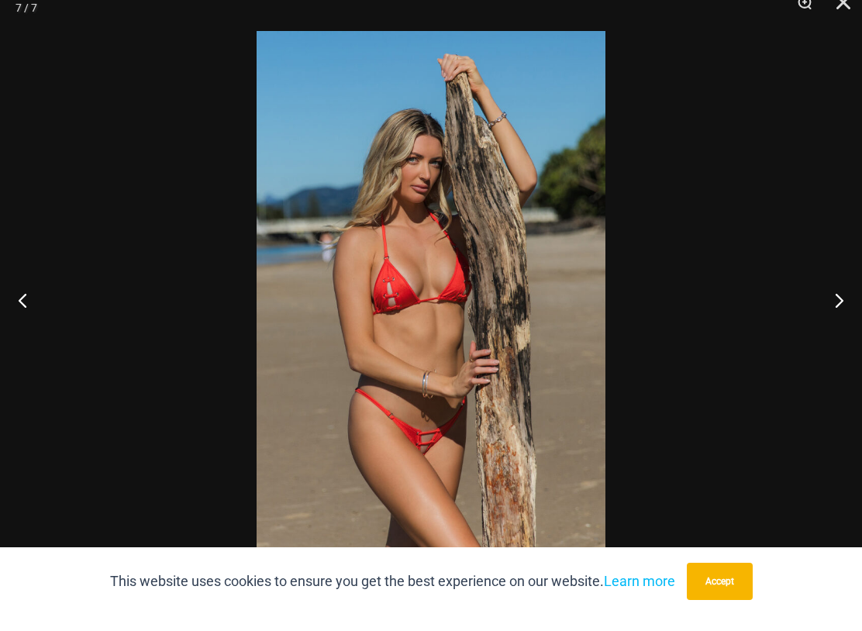
click at [827, 309] on button "Next" at bounding box center [833, 316] width 58 height 78
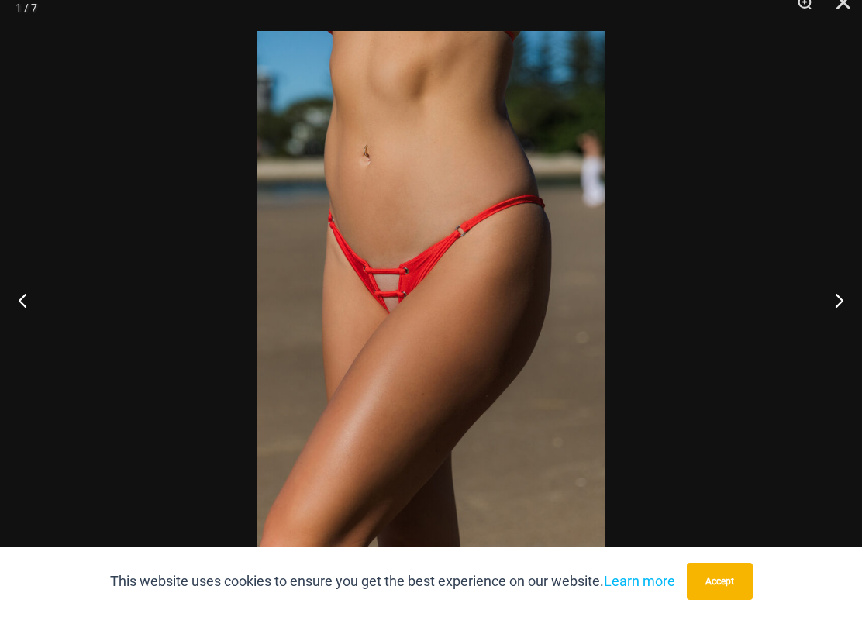
click at [829, 307] on button "Next" at bounding box center [833, 316] width 58 height 78
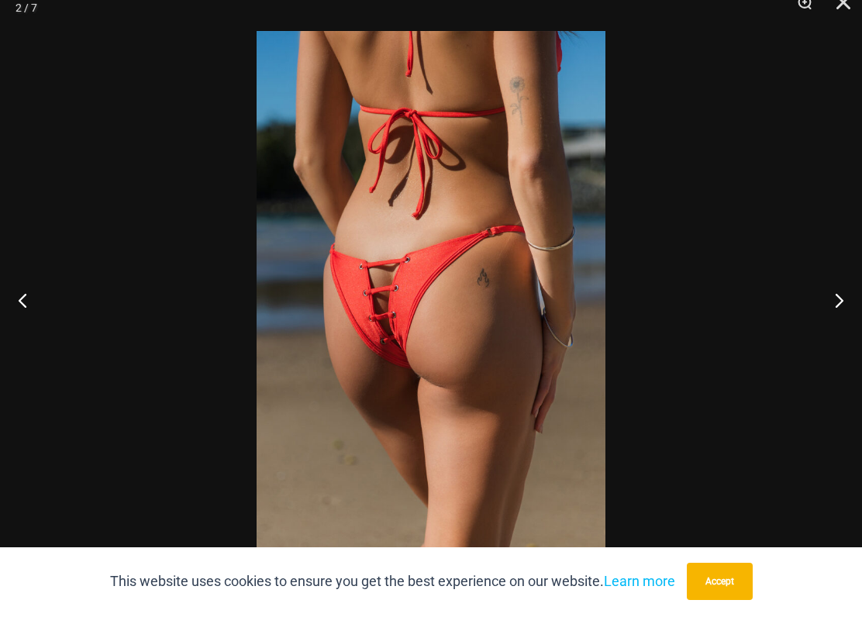
click at [826, 312] on button "Next" at bounding box center [833, 316] width 58 height 78
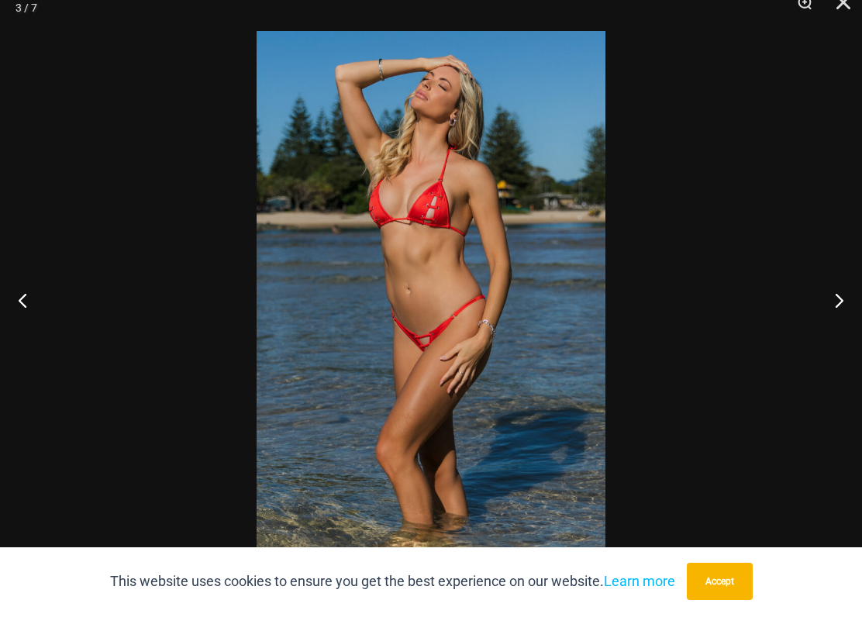
click at [841, 9] on button "Close" at bounding box center [838, 23] width 39 height 47
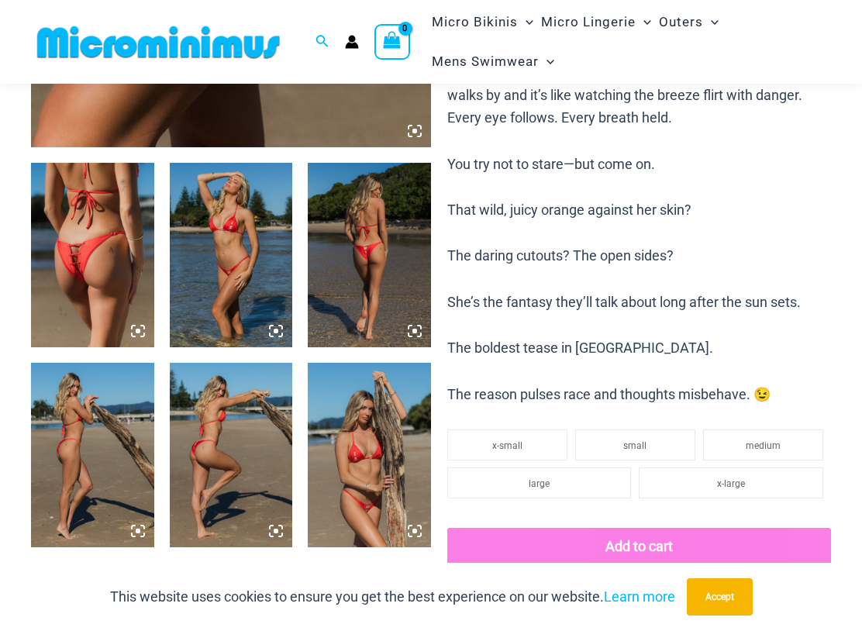
scroll to position [581, 0]
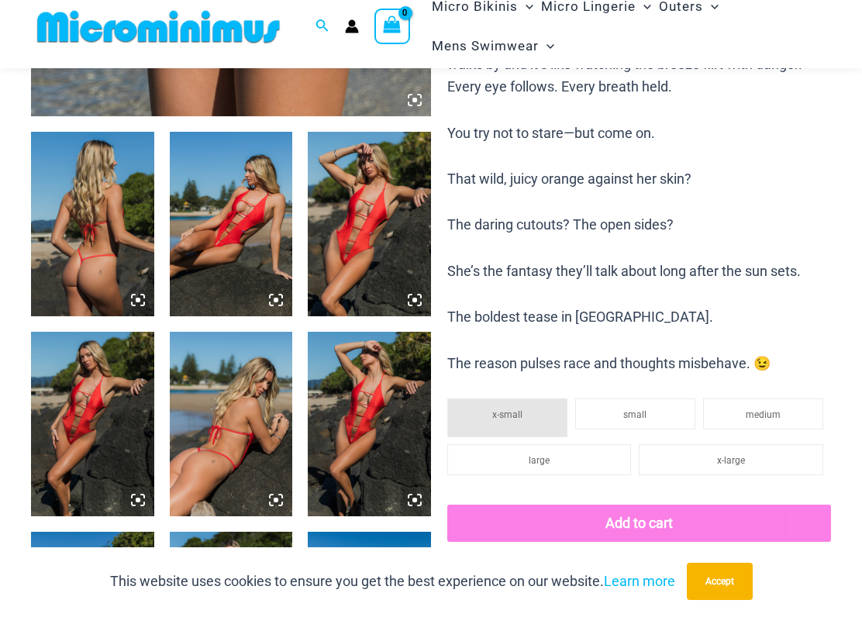
scroll to position [604, 0]
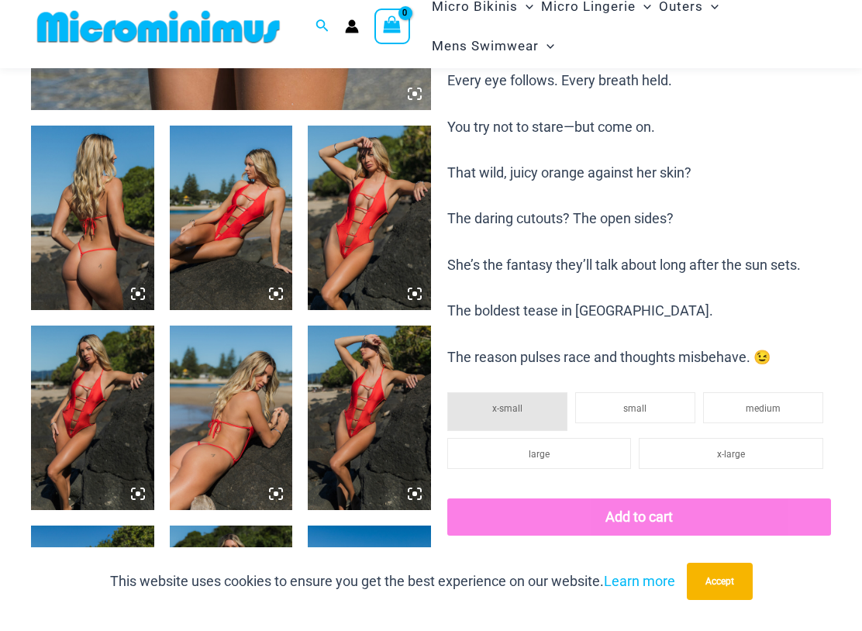
click at [112, 186] on img at bounding box center [92, 233] width 123 height 185
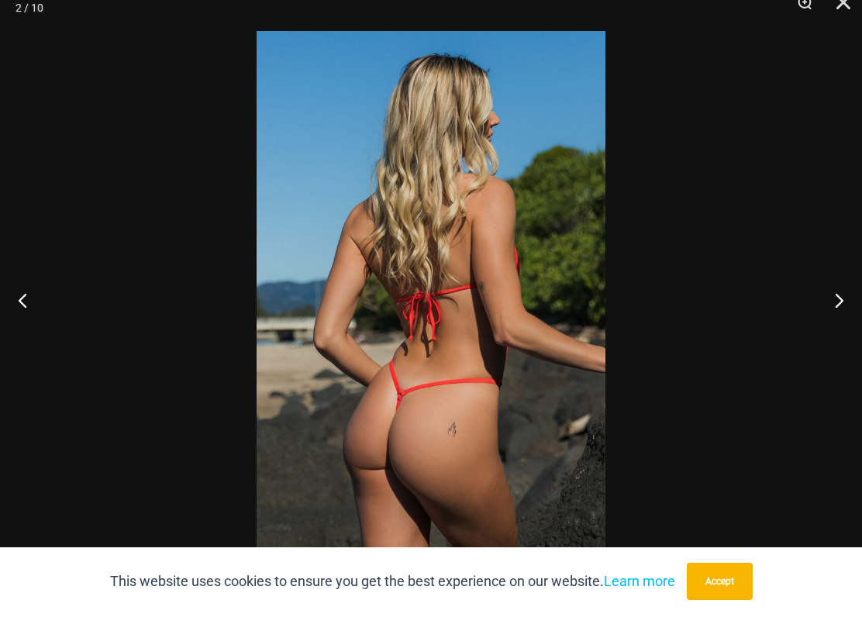
click at [836, 298] on button "Next" at bounding box center [833, 316] width 58 height 78
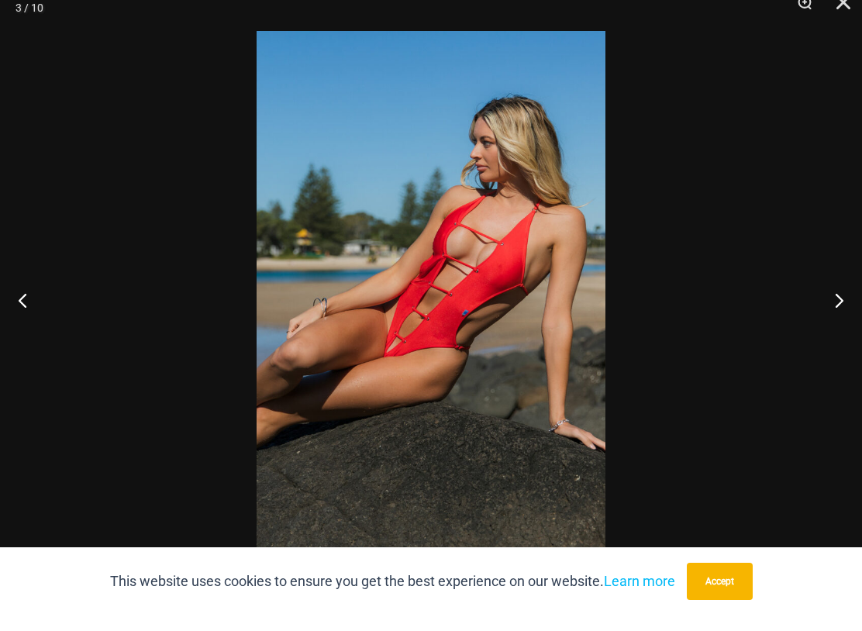
click at [834, 291] on button "Next" at bounding box center [833, 316] width 58 height 78
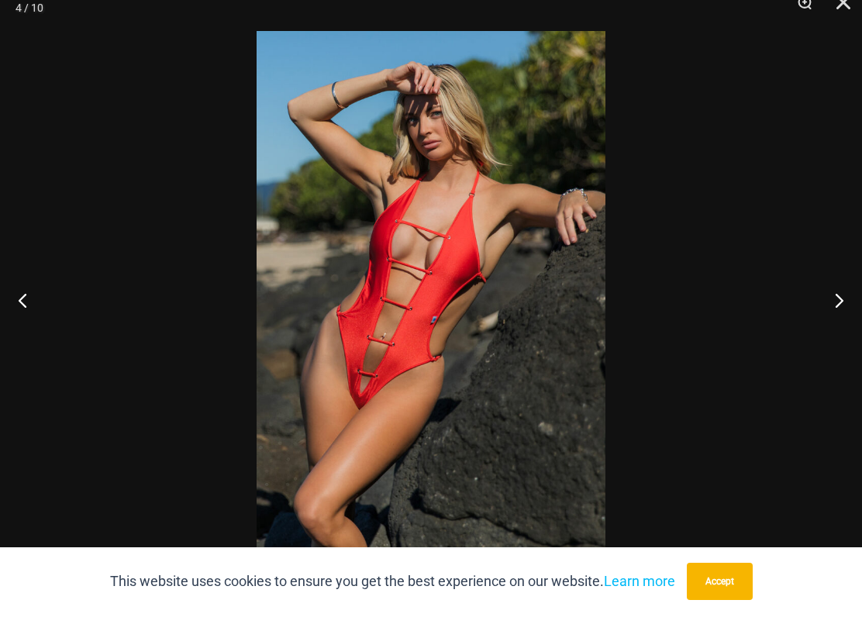
click at [833, 303] on button "Next" at bounding box center [833, 316] width 58 height 78
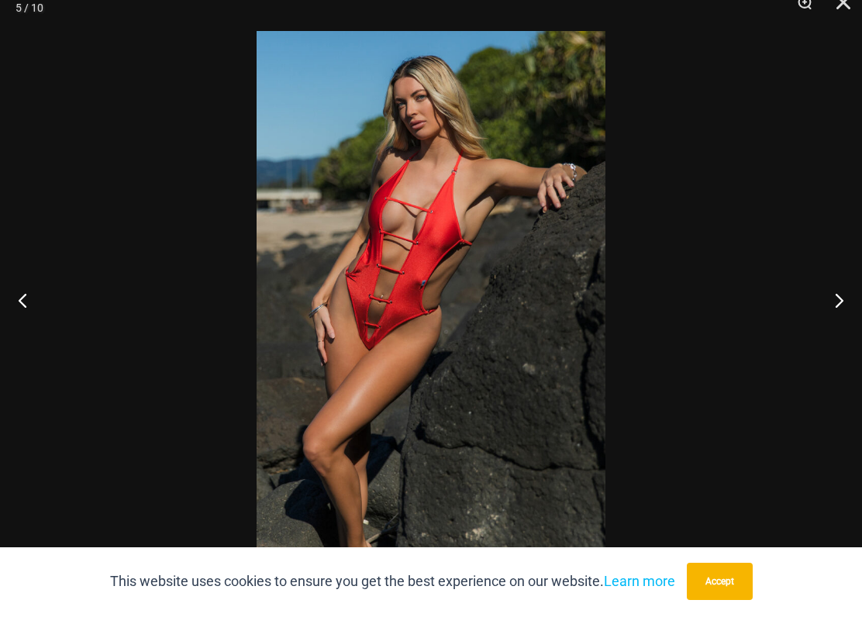
click at [830, 305] on button "Next" at bounding box center [833, 316] width 58 height 78
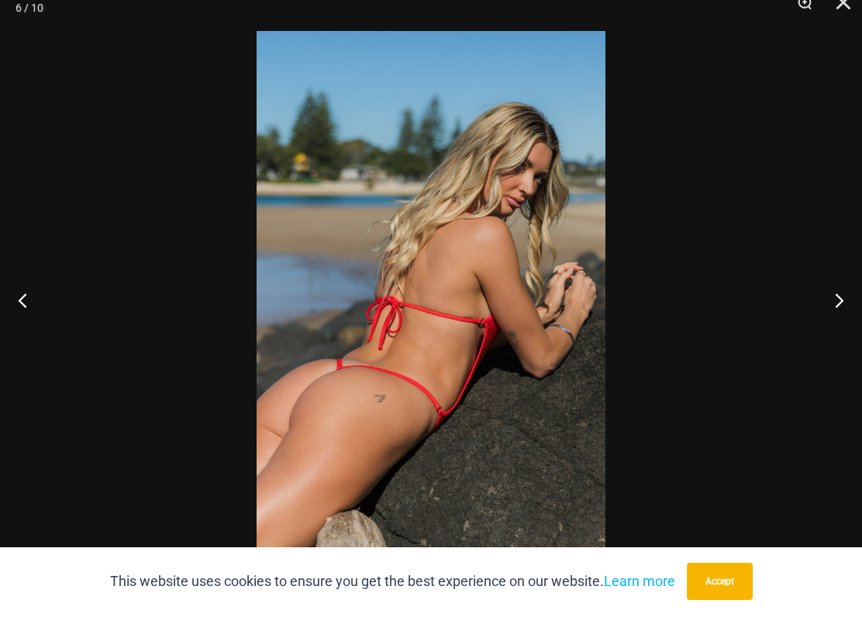
click at [831, 306] on button "Next" at bounding box center [833, 316] width 58 height 78
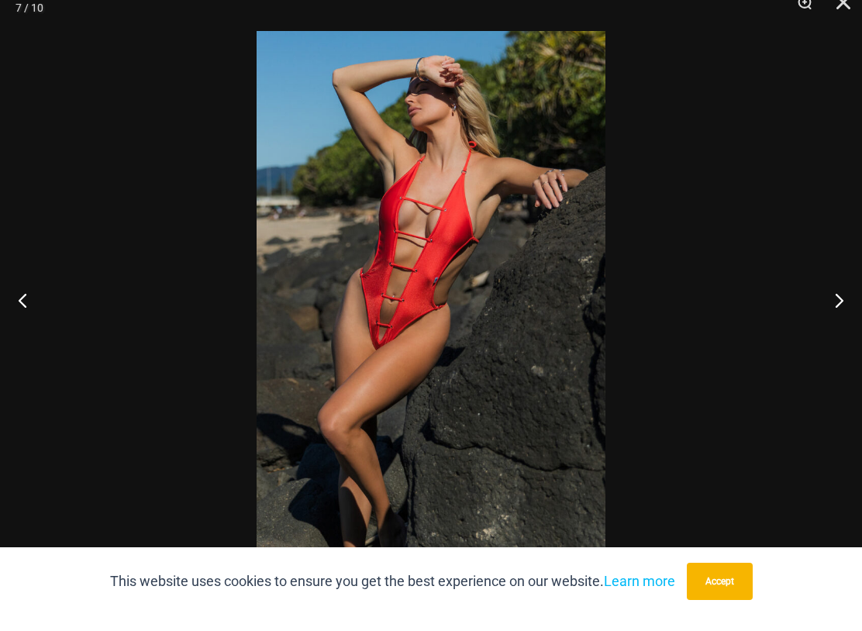
click at [827, 309] on button "Next" at bounding box center [833, 316] width 58 height 78
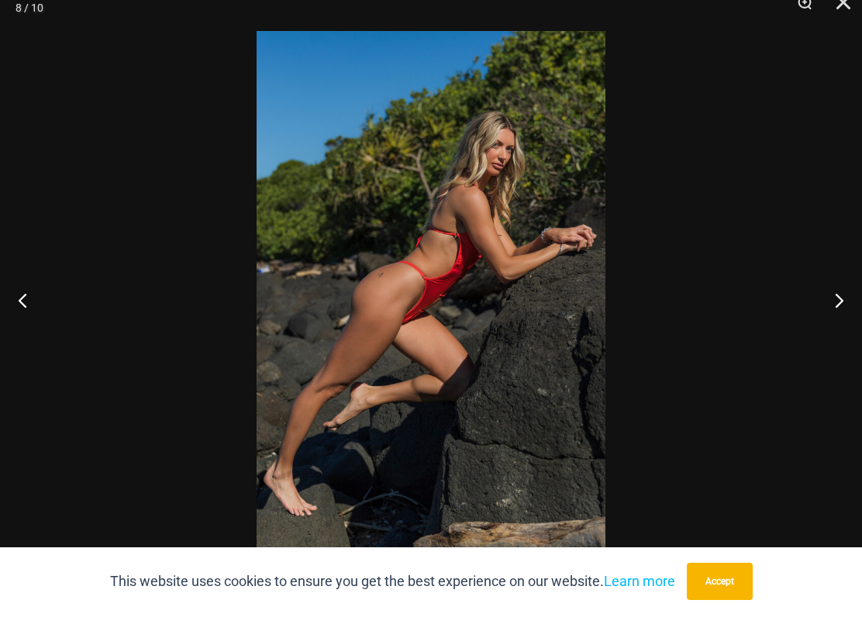
click at [830, 307] on button "Next" at bounding box center [833, 316] width 58 height 78
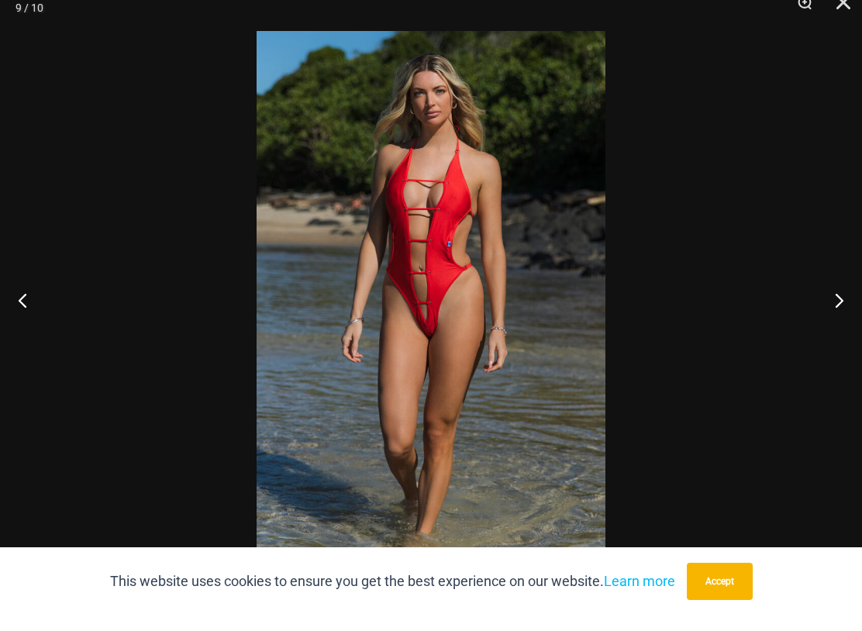
click at [832, 297] on button "Next" at bounding box center [833, 316] width 58 height 78
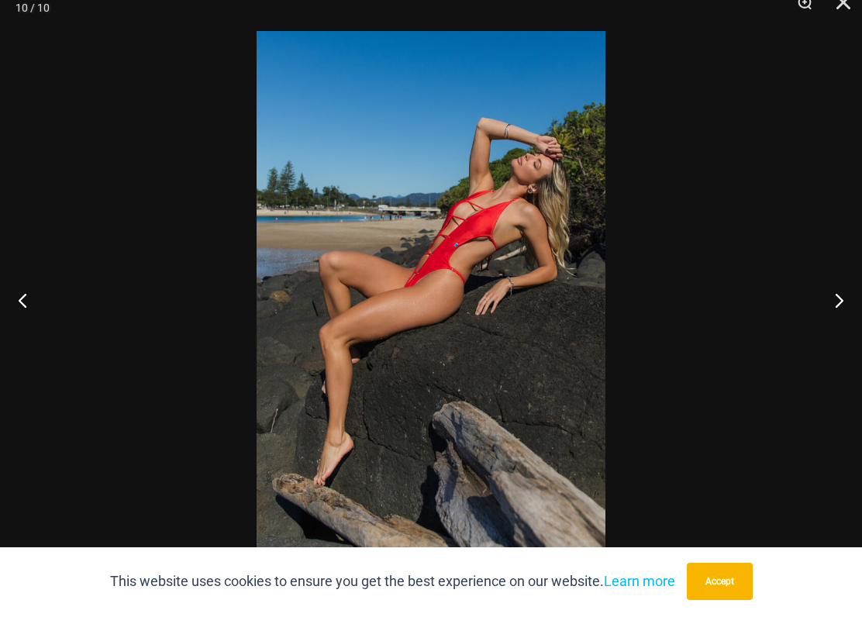
click at [826, 300] on button "Next" at bounding box center [833, 316] width 58 height 78
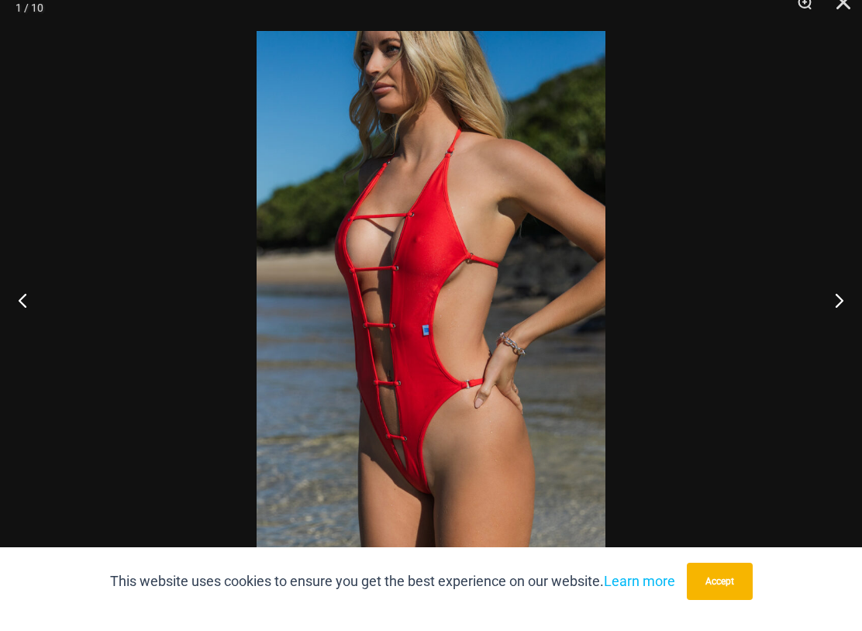
click at [823, 299] on button "Next" at bounding box center [833, 316] width 58 height 78
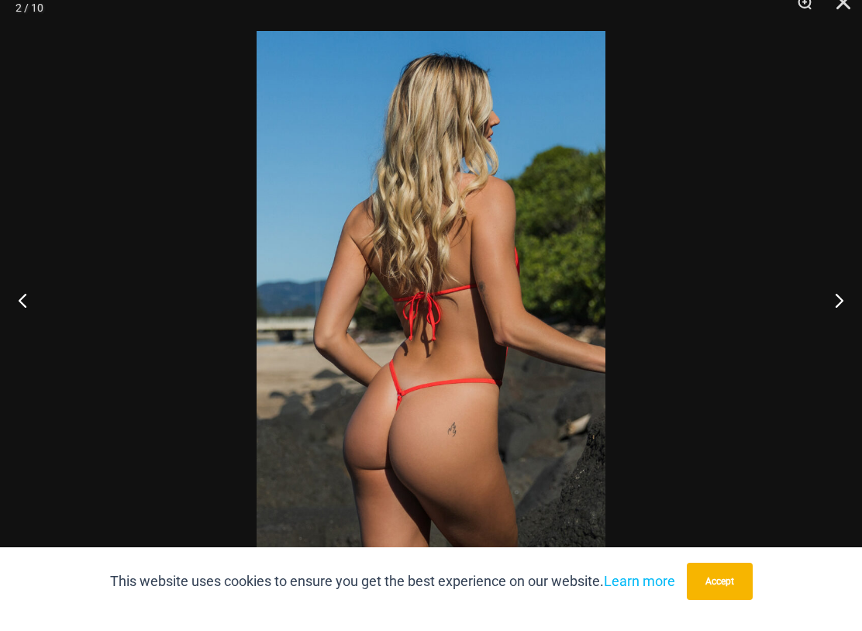
click at [821, 302] on button "Next" at bounding box center [833, 316] width 58 height 78
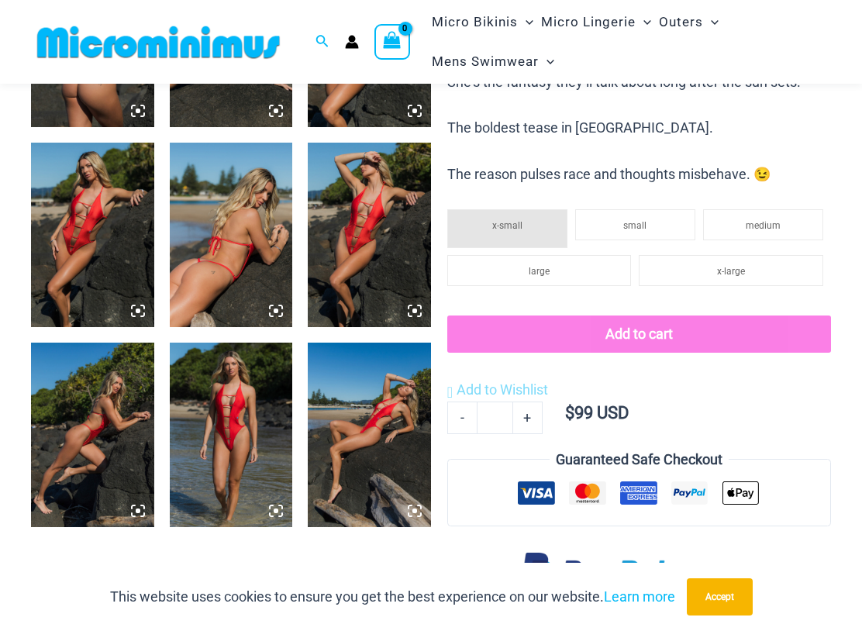
scroll to position [773, 0]
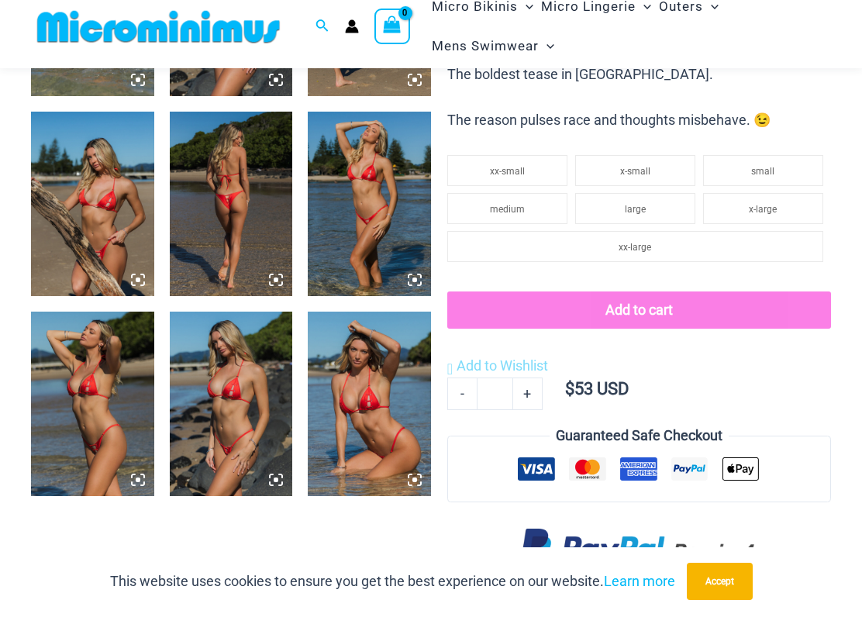
scroll to position [899, 0]
